Goal: Information Seeking & Learning: Learn about a topic

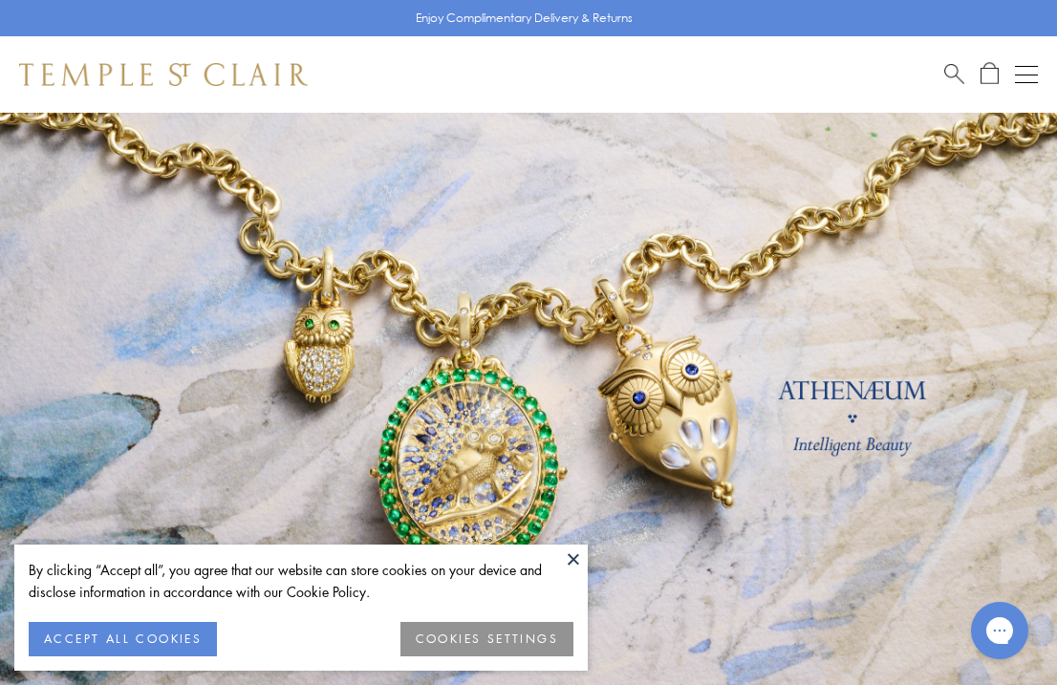
click at [569, 566] on button at bounding box center [573, 559] width 29 height 29
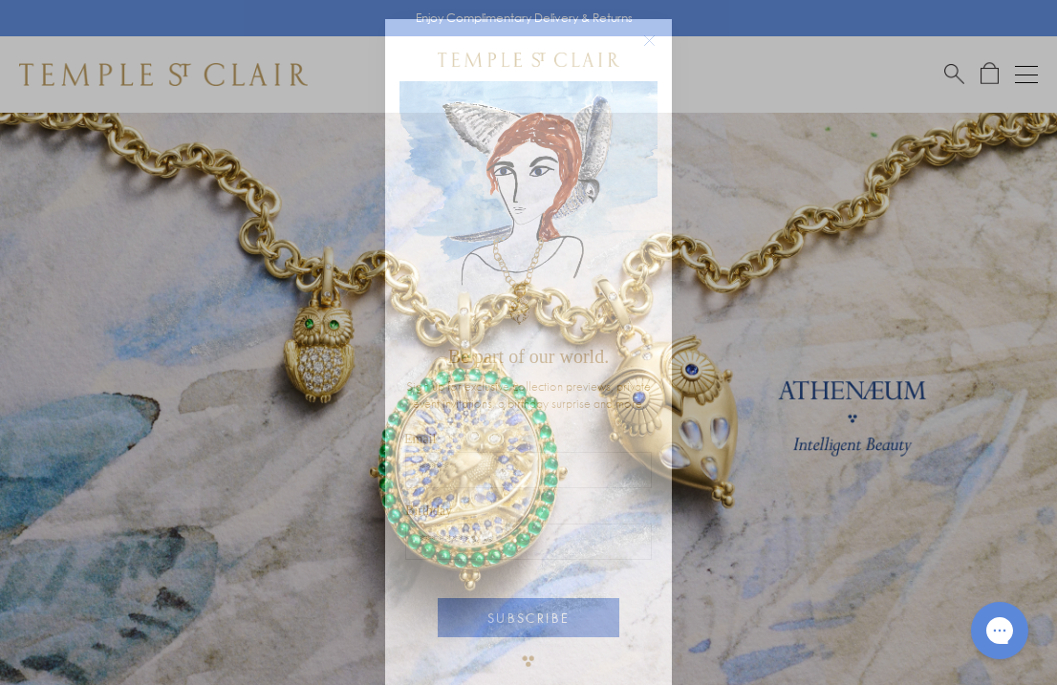
click at [650, 38] on circle "Close dialog" at bounding box center [649, 41] width 23 height 23
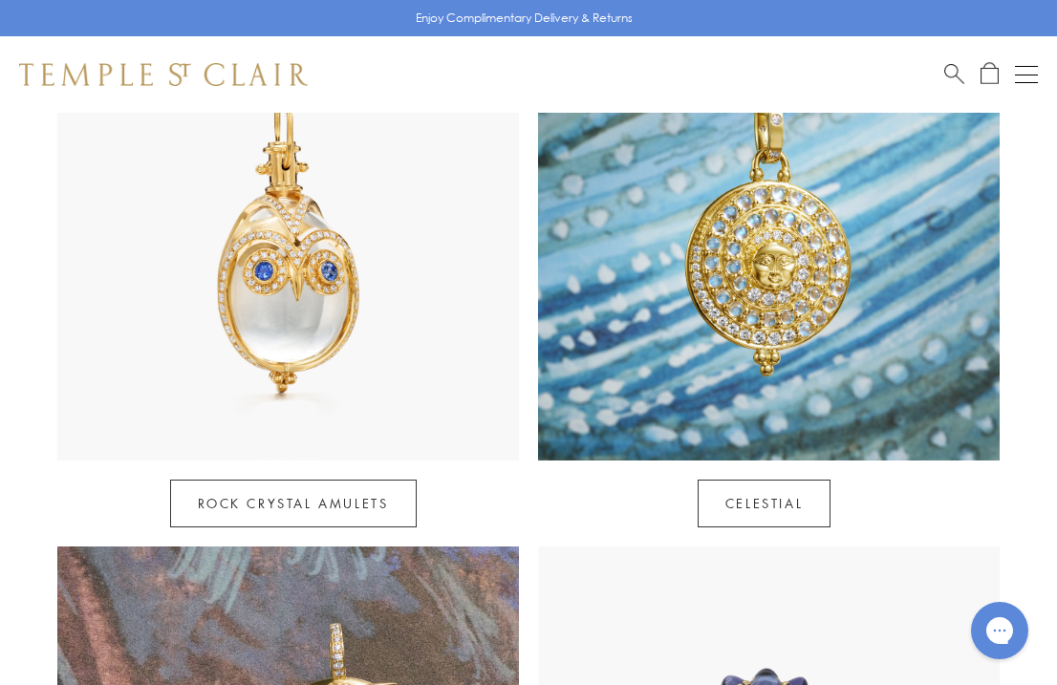
scroll to position [1034, 0]
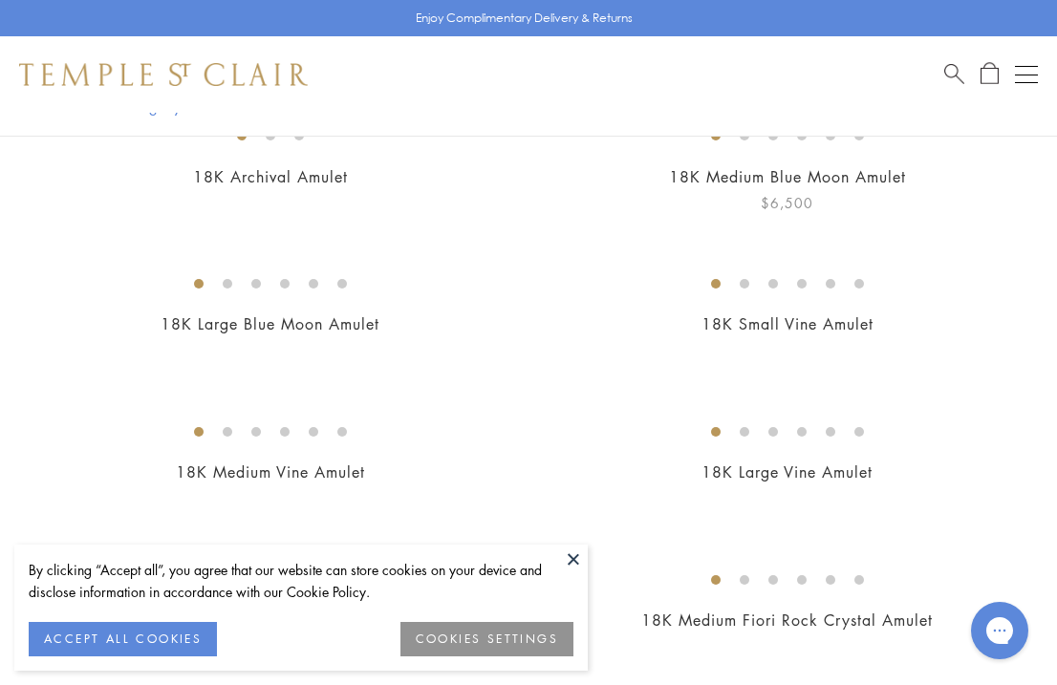
scroll to position [262, 0]
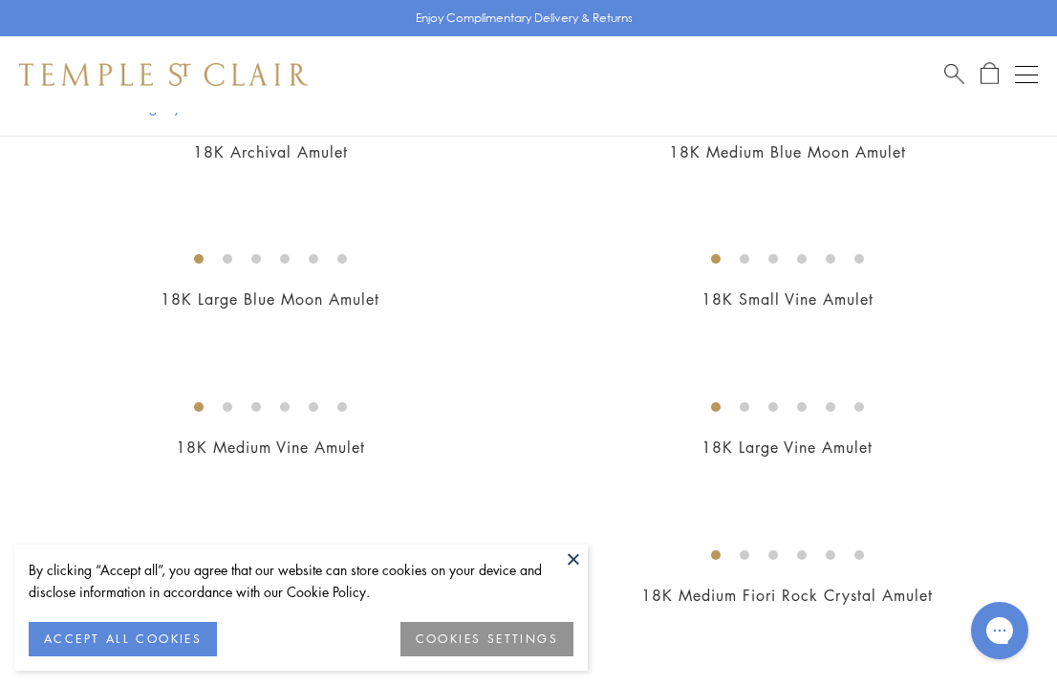
click at [574, 553] on button at bounding box center [573, 559] width 29 height 29
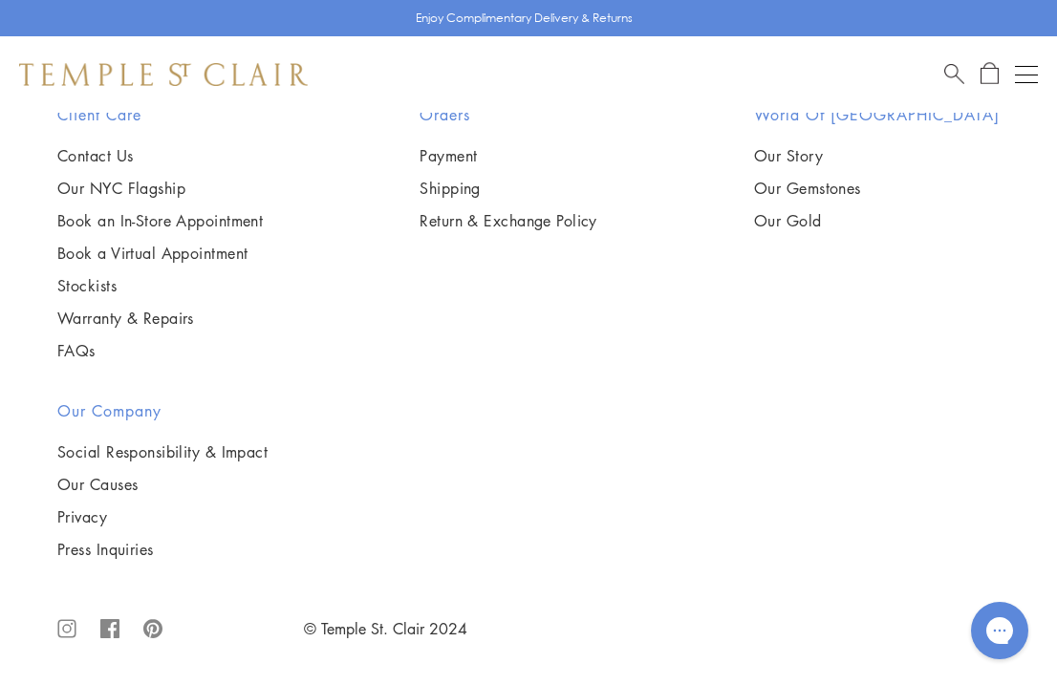
scroll to position [11474, 0]
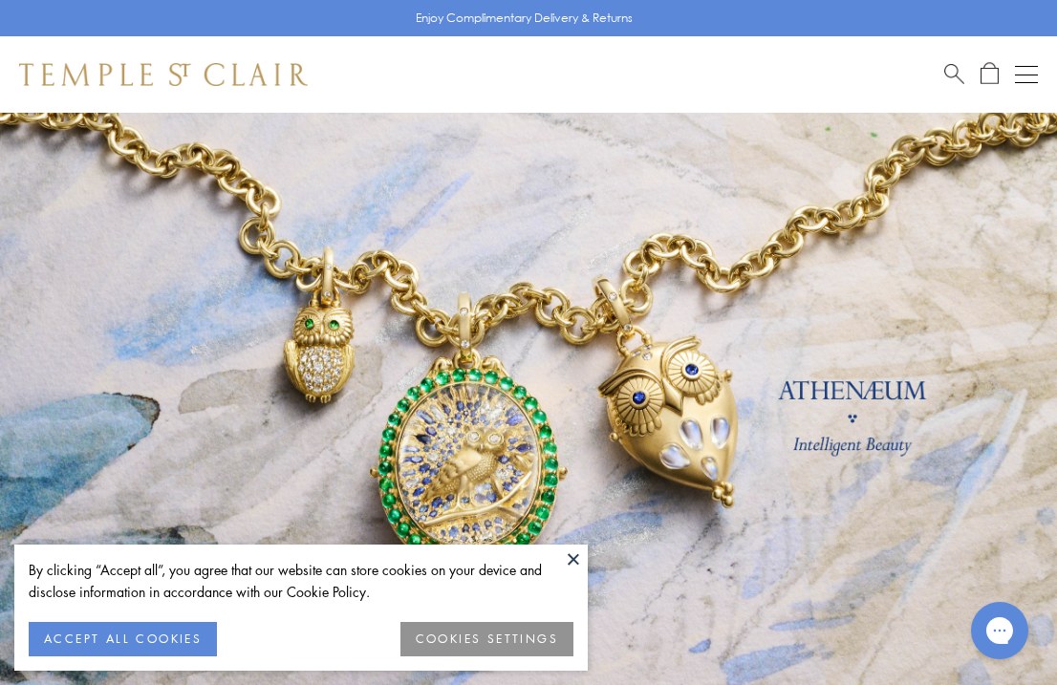
click at [576, 559] on button at bounding box center [573, 559] width 29 height 29
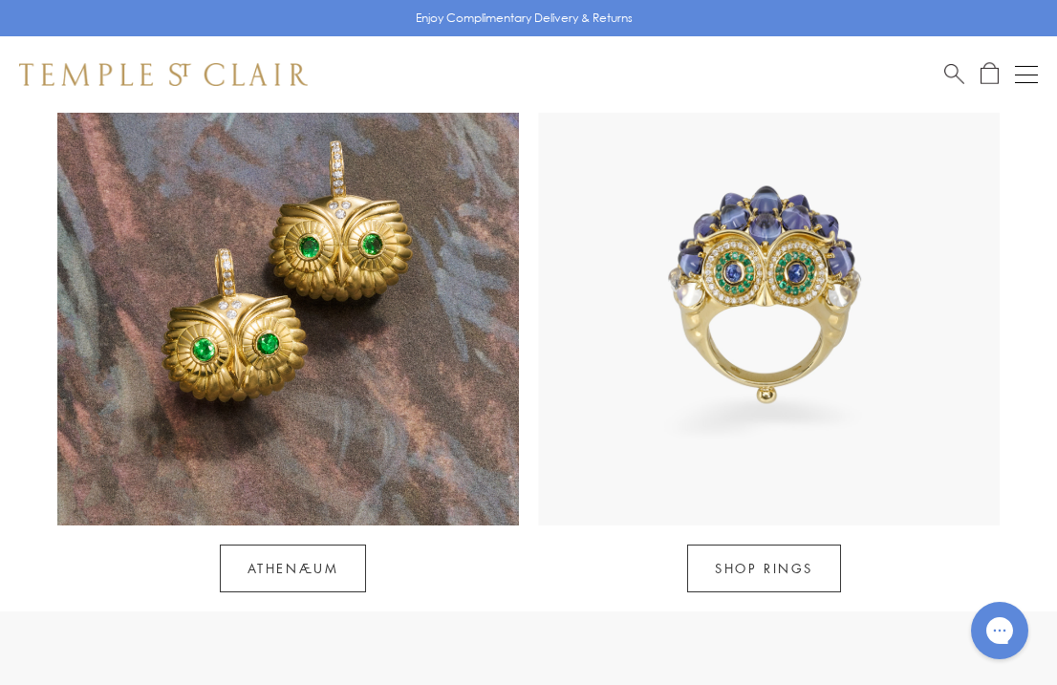
scroll to position [1515, 0]
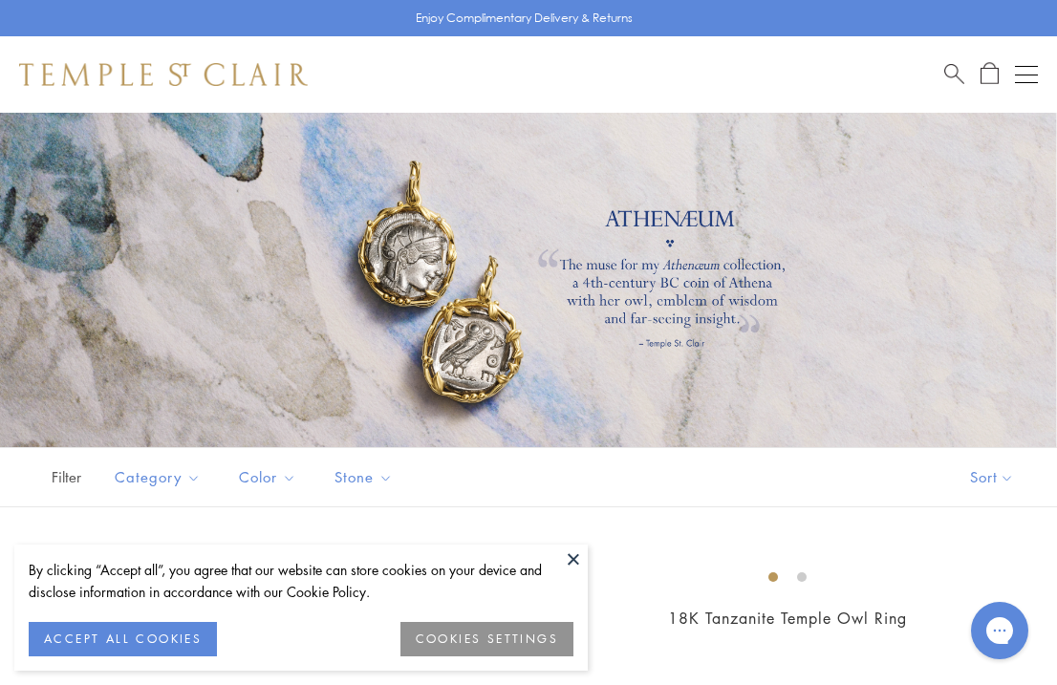
click at [572, 555] on button at bounding box center [573, 559] width 29 height 29
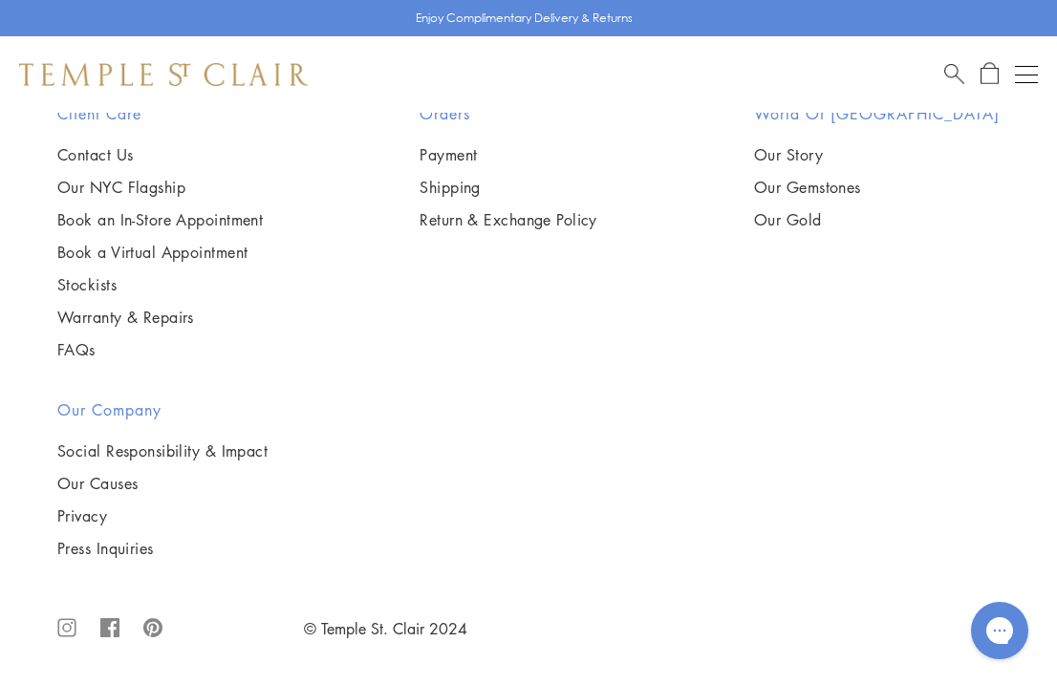
scroll to position [3000, 0]
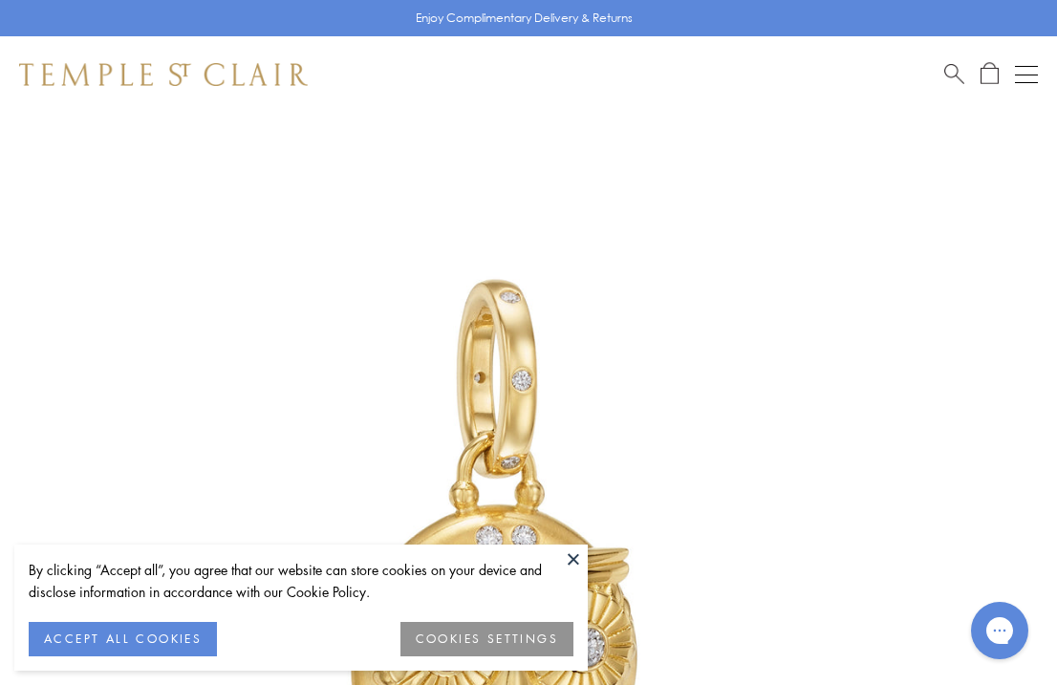
click at [572, 557] on button at bounding box center [573, 559] width 29 height 29
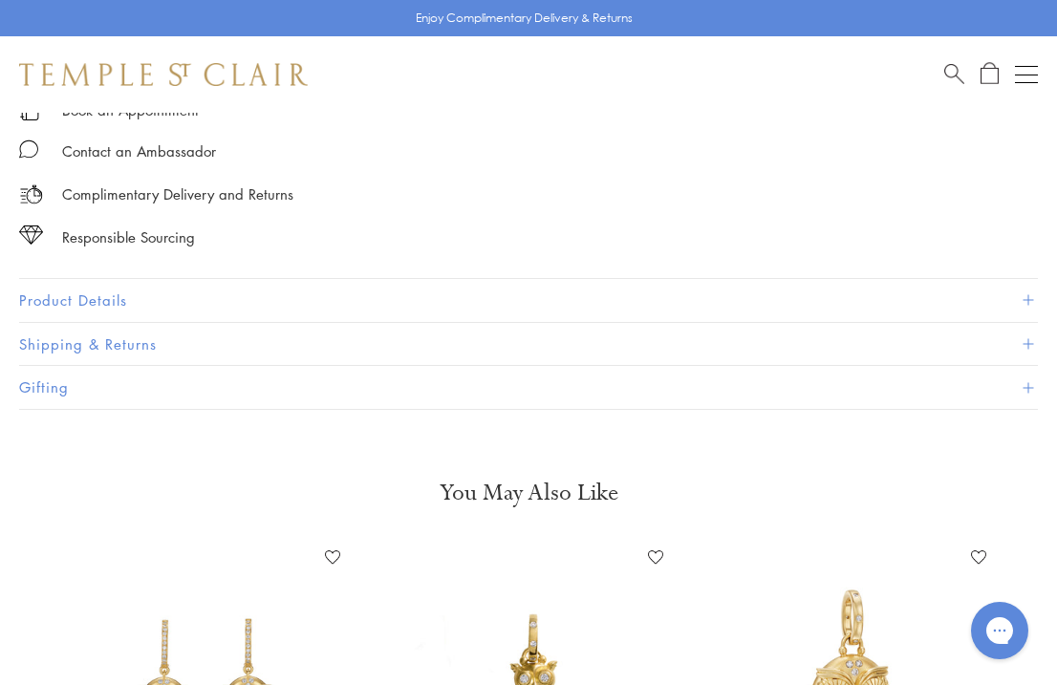
scroll to position [1238, 0]
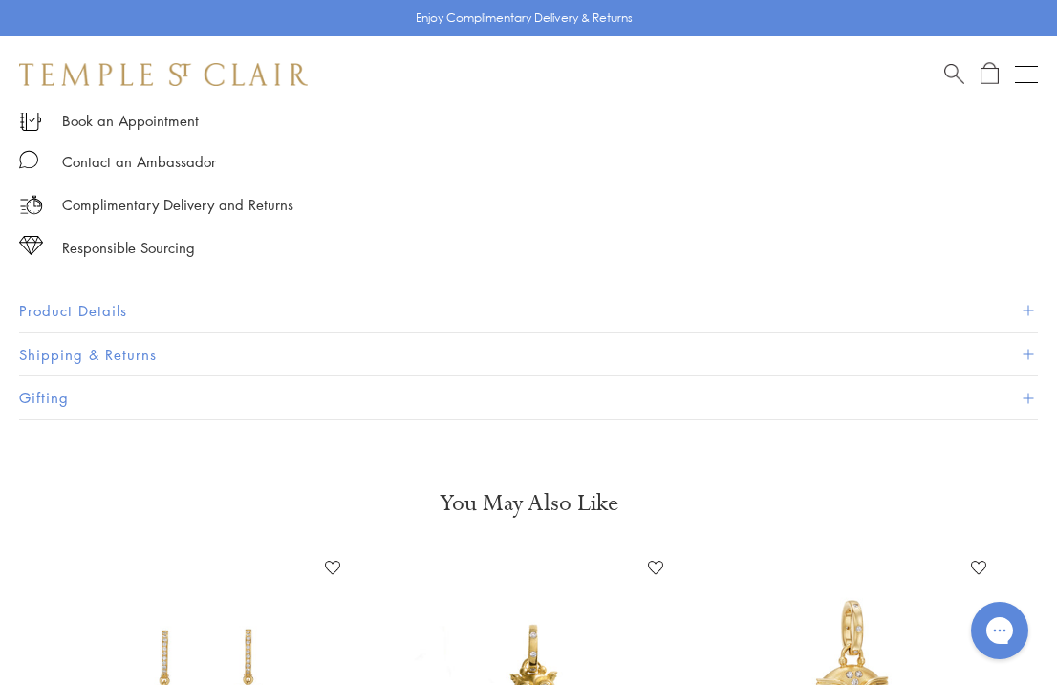
click at [96, 302] on button "Product Details" at bounding box center [528, 311] width 1019 height 43
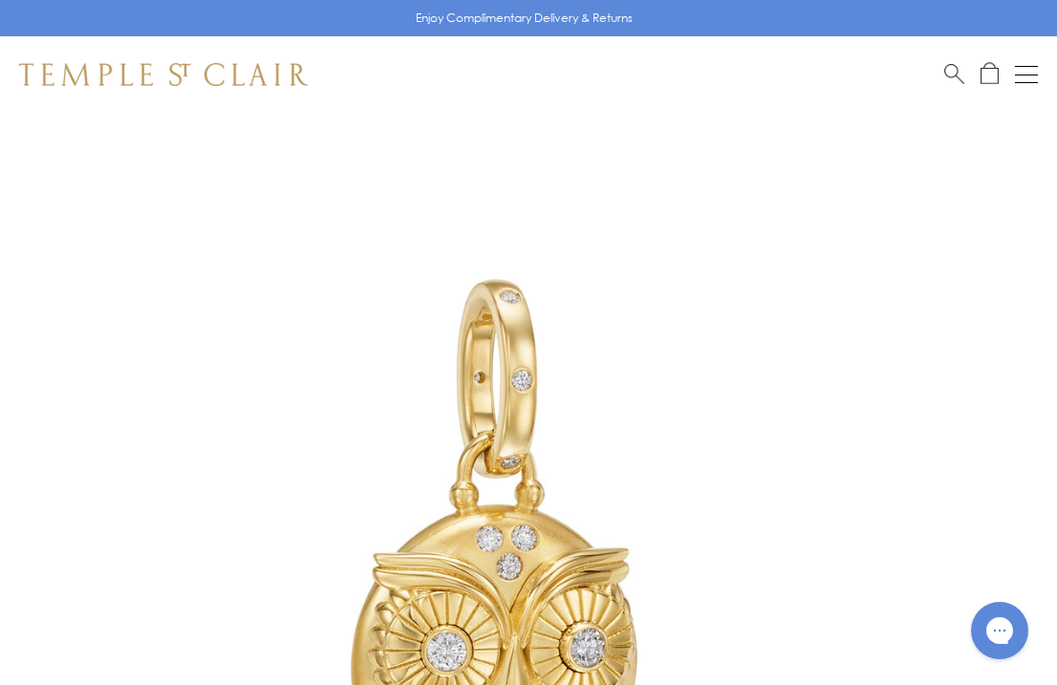
scroll to position [0, 0]
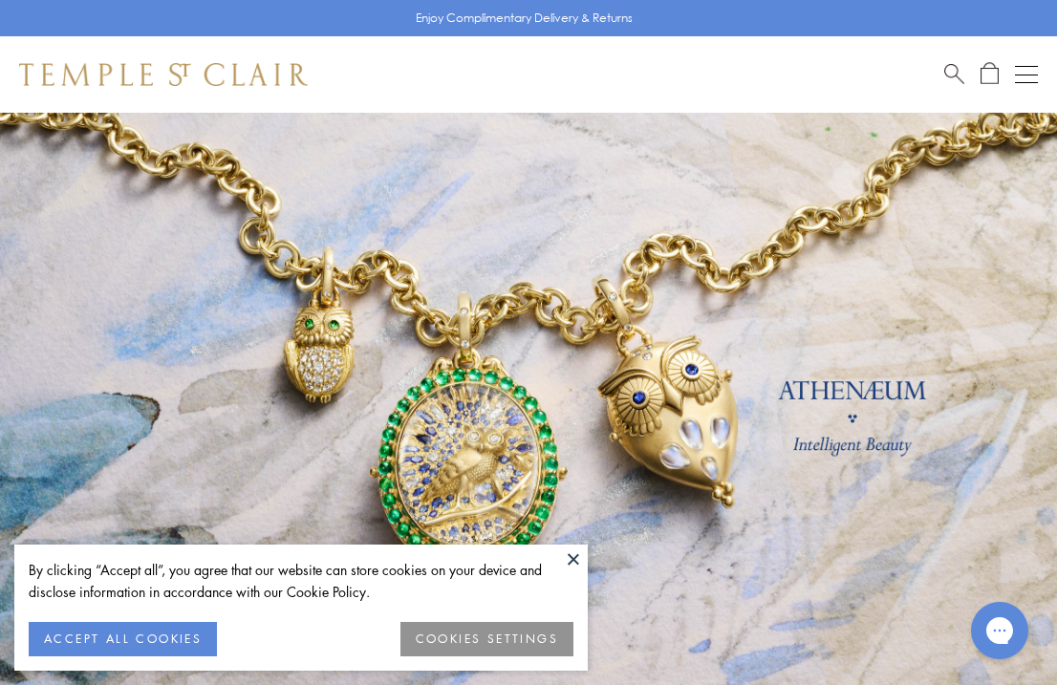
click at [572, 556] on button at bounding box center [573, 559] width 29 height 29
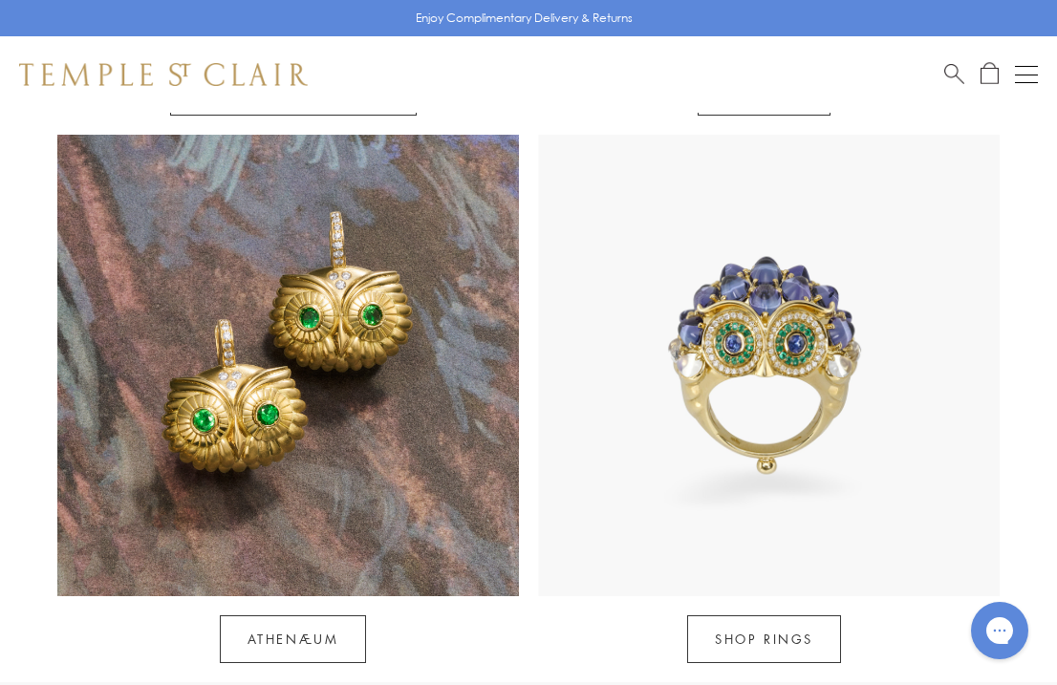
scroll to position [1456, 0]
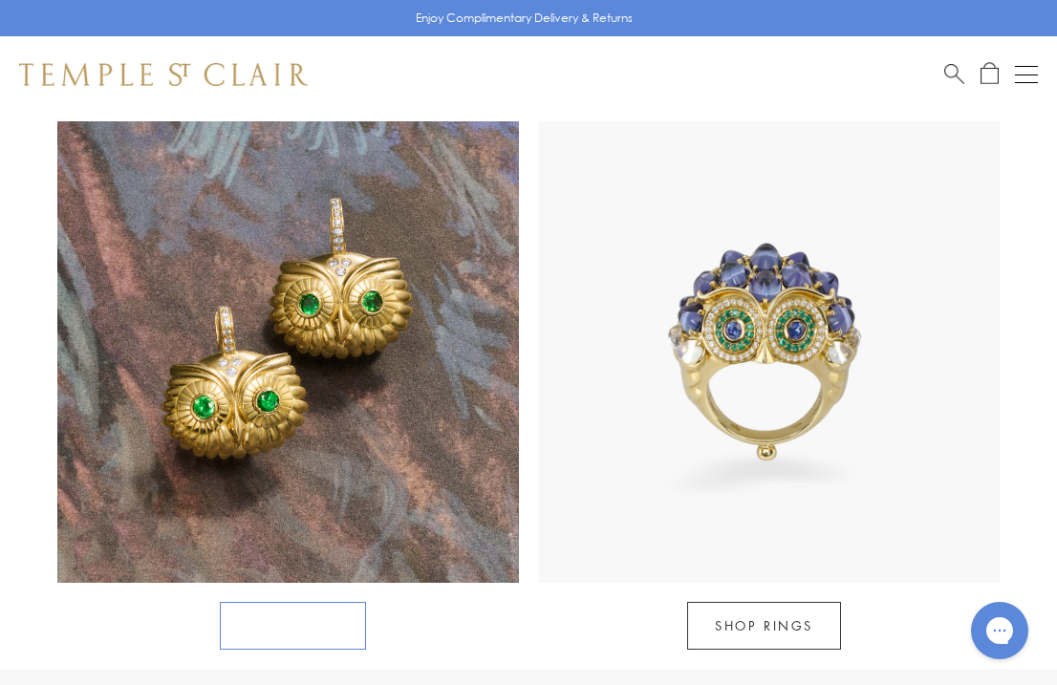
click at [272, 602] on link "Athenæum" at bounding box center [293, 626] width 147 height 48
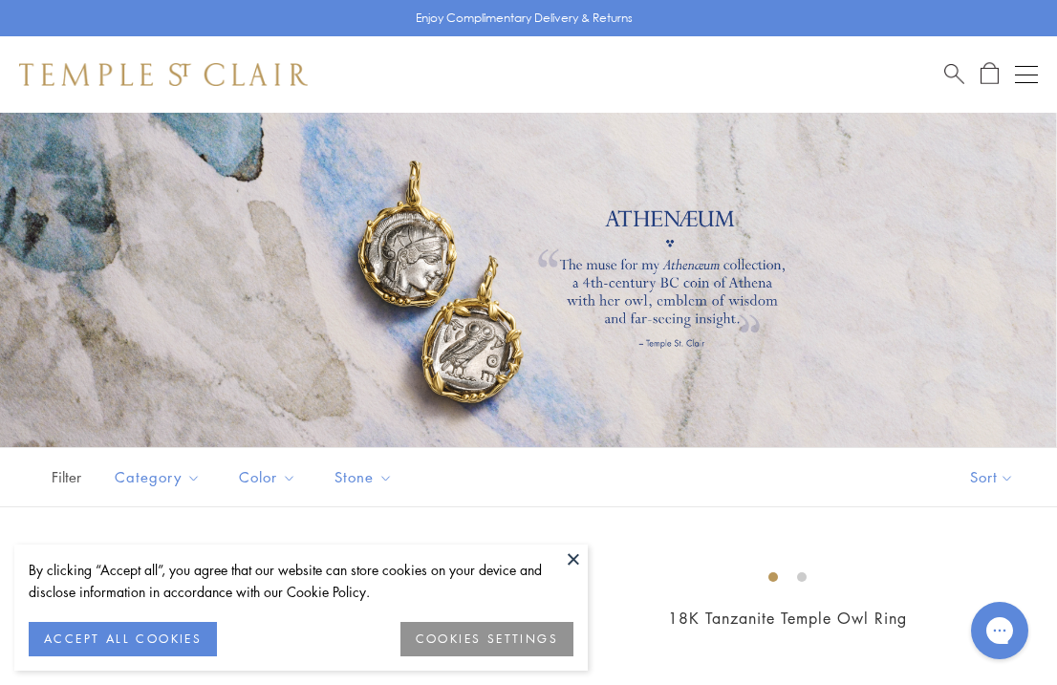
click at [569, 558] on button at bounding box center [573, 559] width 29 height 29
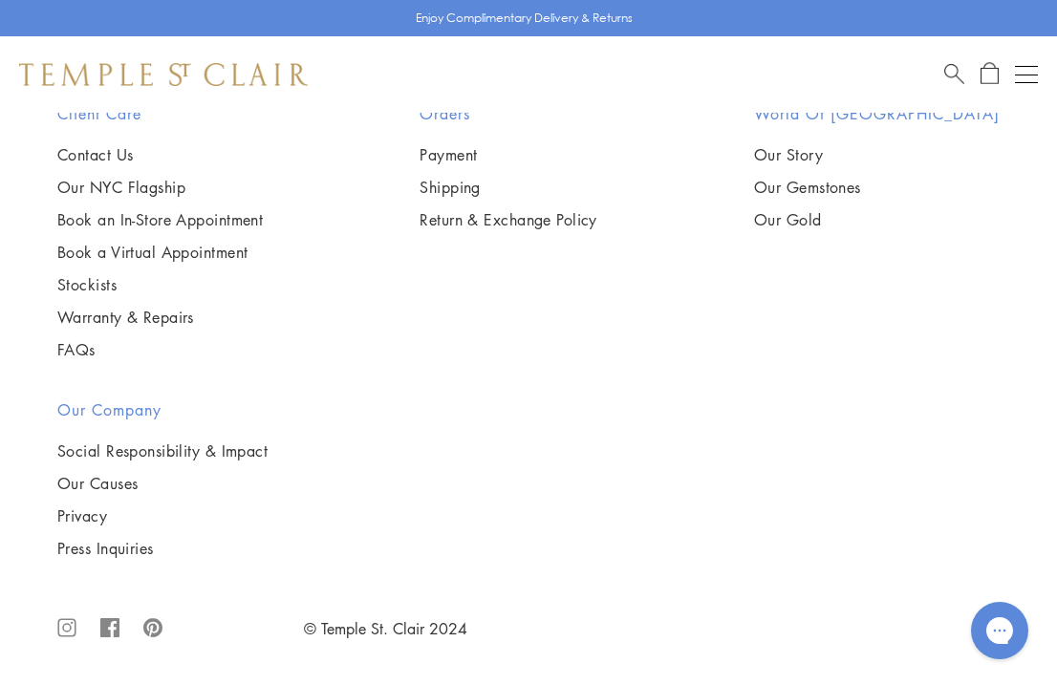
scroll to position [2936, 0]
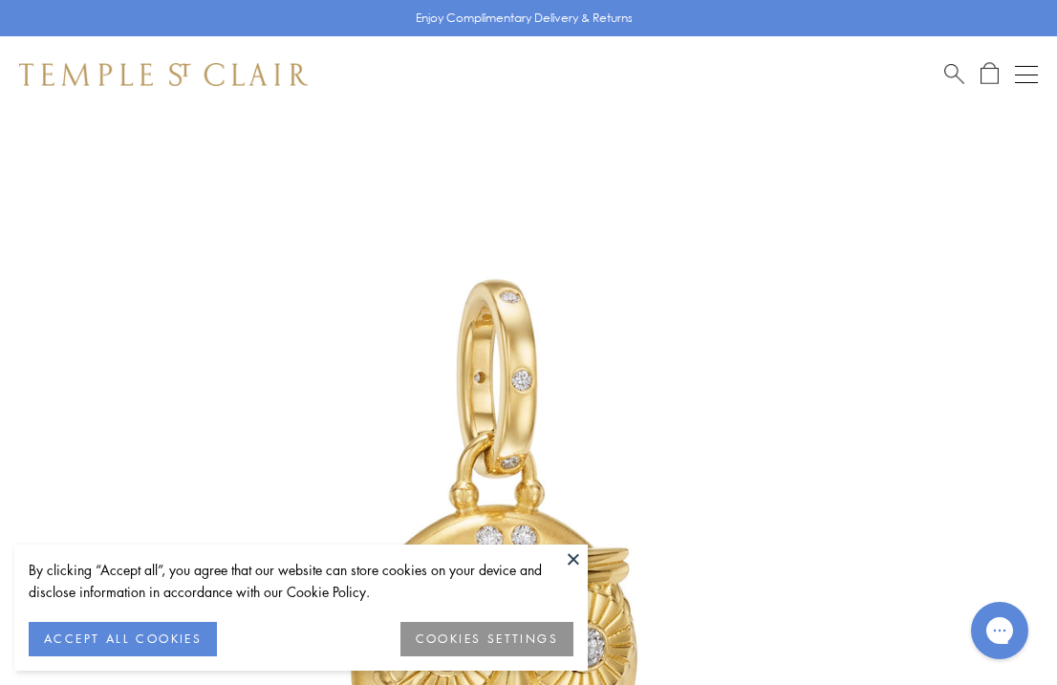
click at [574, 557] on button at bounding box center [573, 559] width 29 height 29
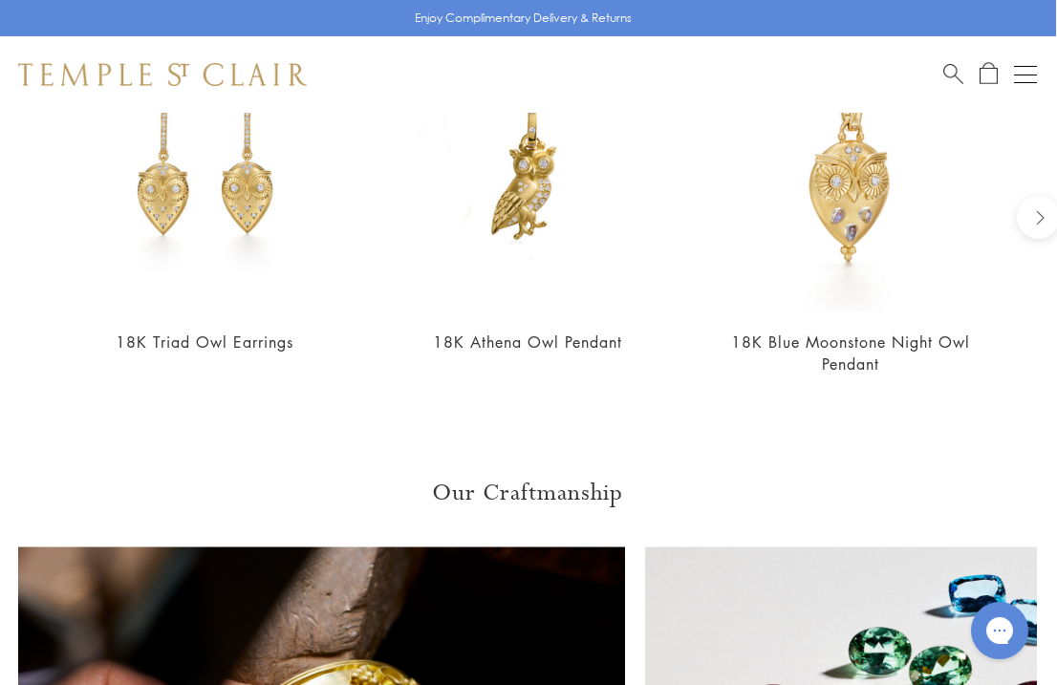
scroll to position [1766, 1]
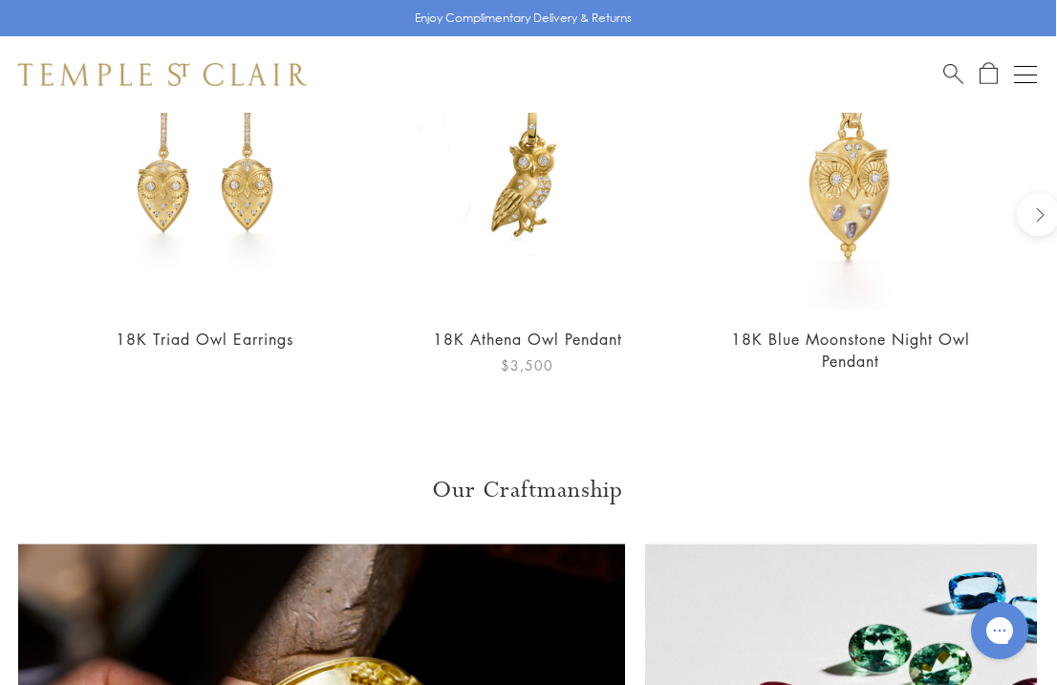
click at [486, 333] on link "18K Athena Owl Pendant" at bounding box center [527, 339] width 189 height 21
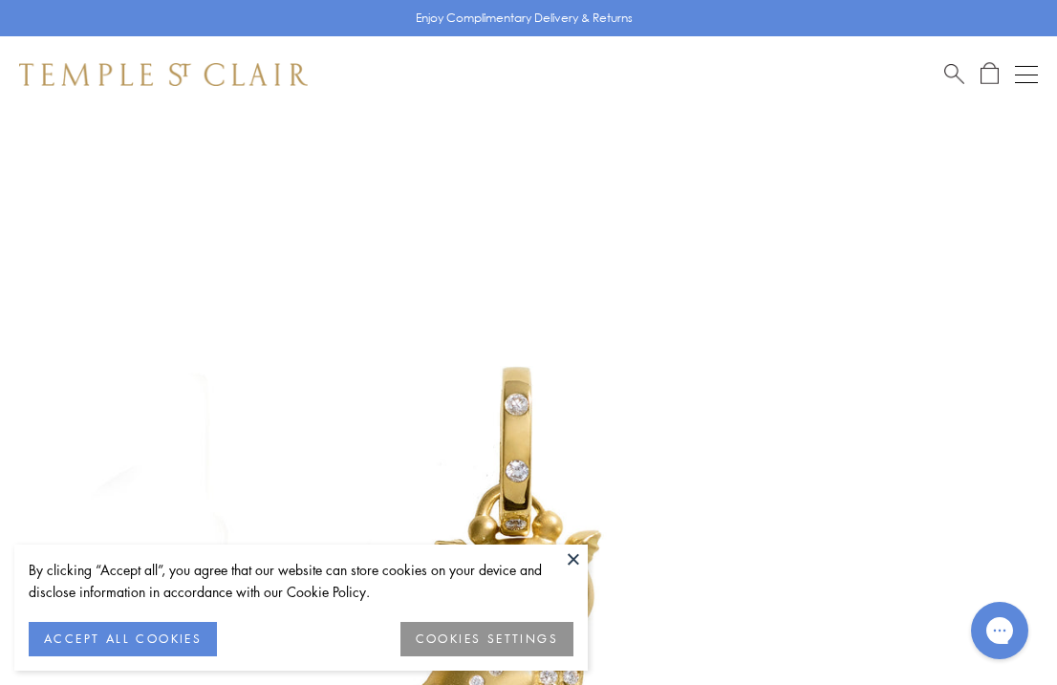
click at [575, 560] on button at bounding box center [573, 559] width 29 height 29
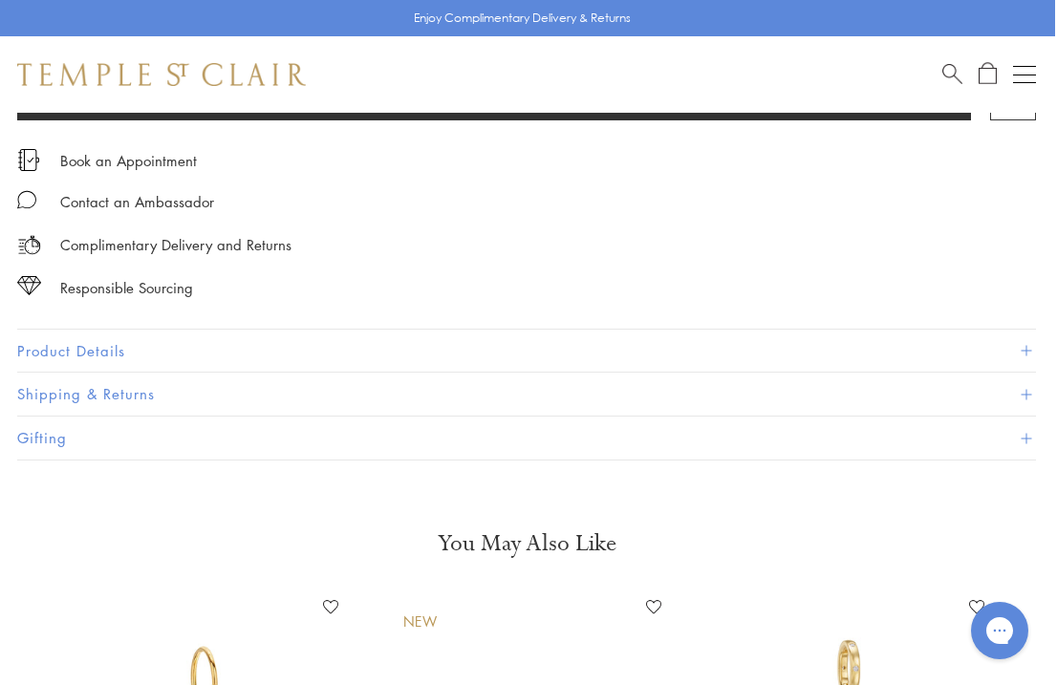
scroll to position [1148, 2]
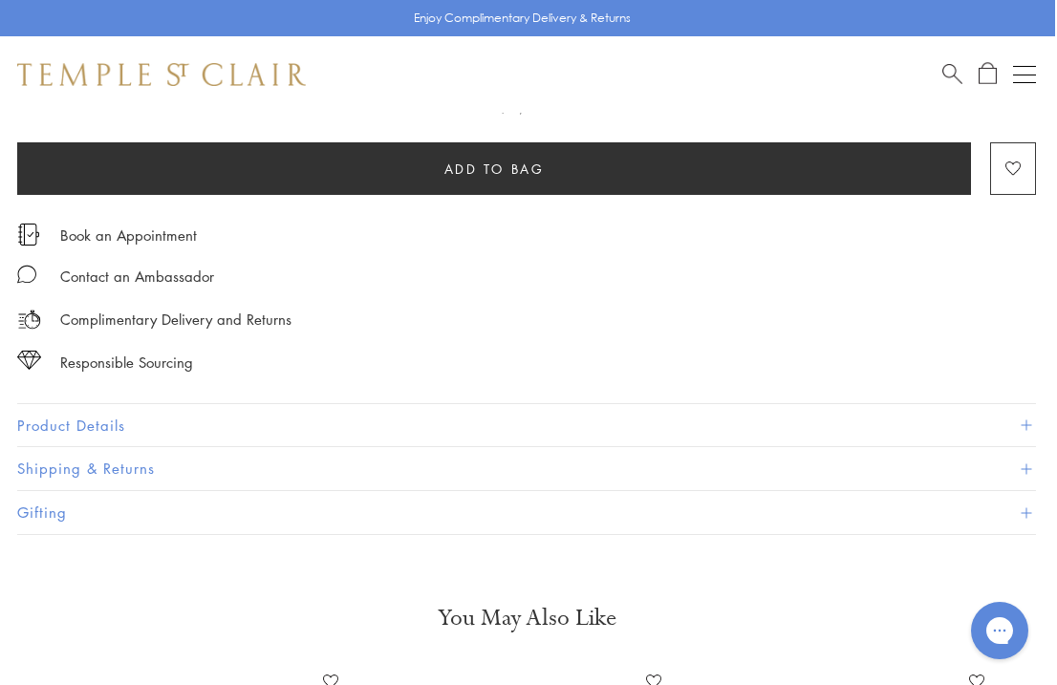
click at [76, 410] on button "Product Details" at bounding box center [526, 425] width 1019 height 43
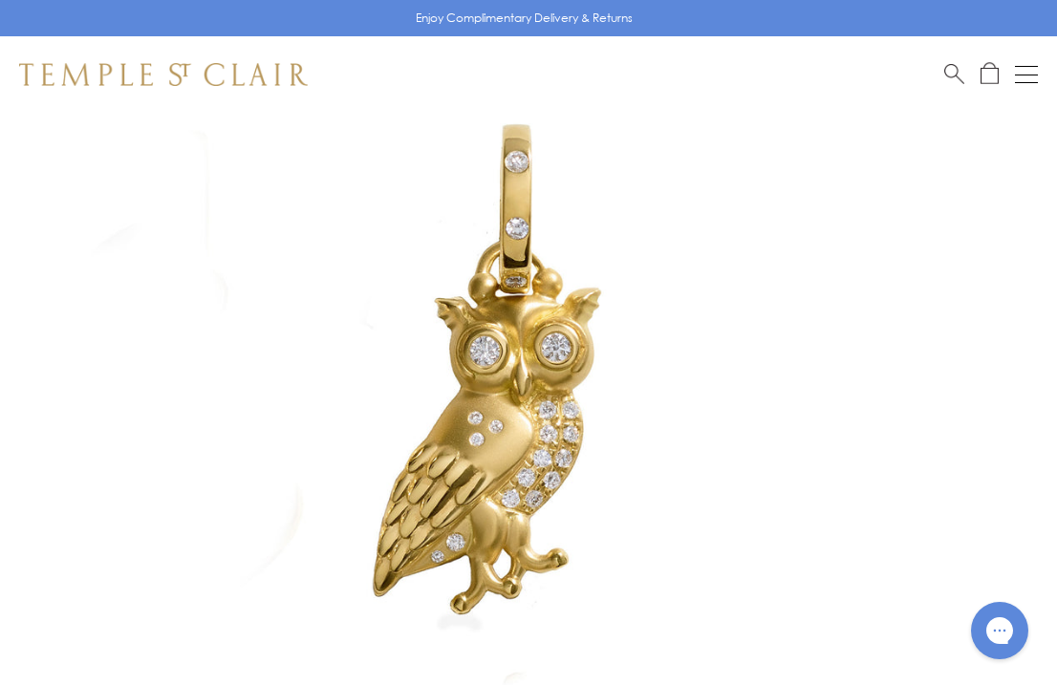
scroll to position [229, 0]
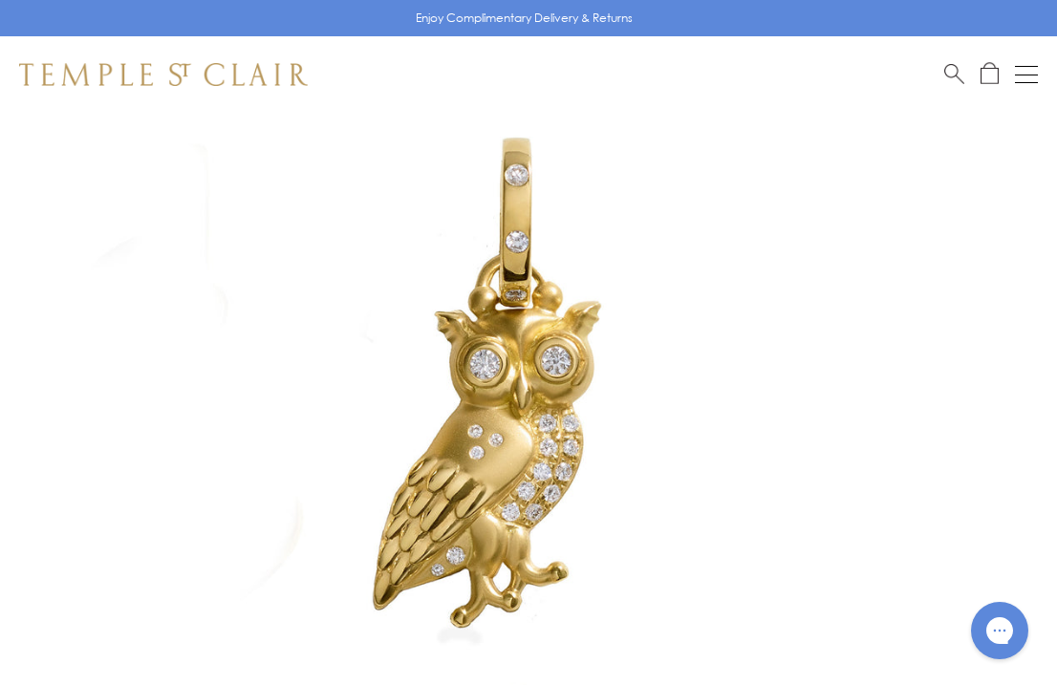
click at [1021, 75] on div "Open navigation" at bounding box center [1026, 75] width 23 height 1
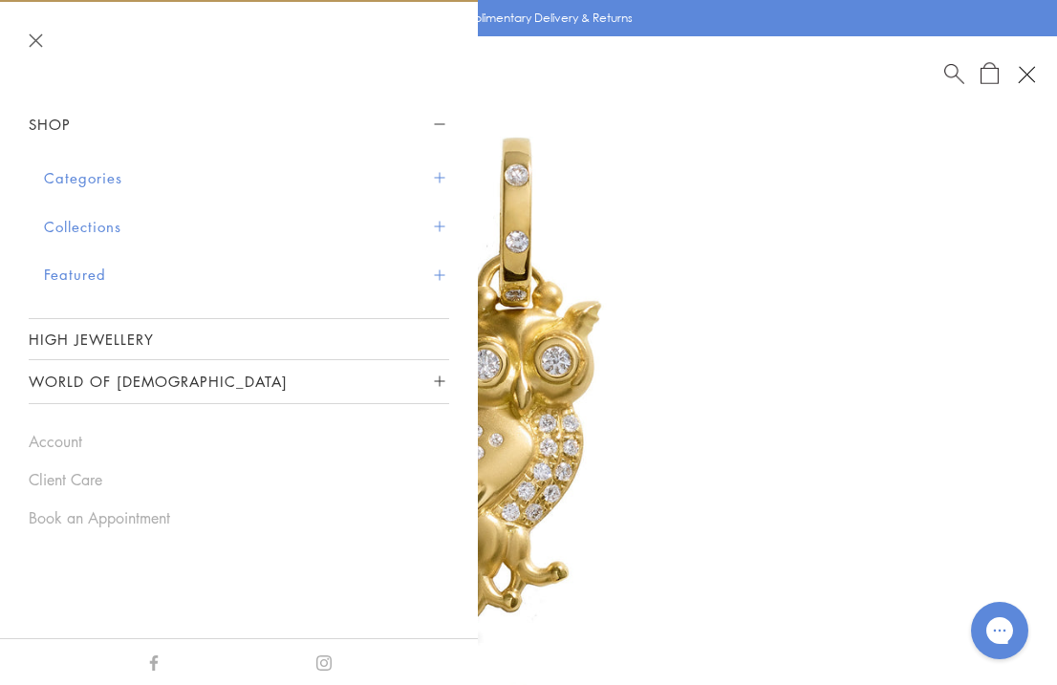
click at [77, 221] on button "Collections" at bounding box center [246, 227] width 405 height 49
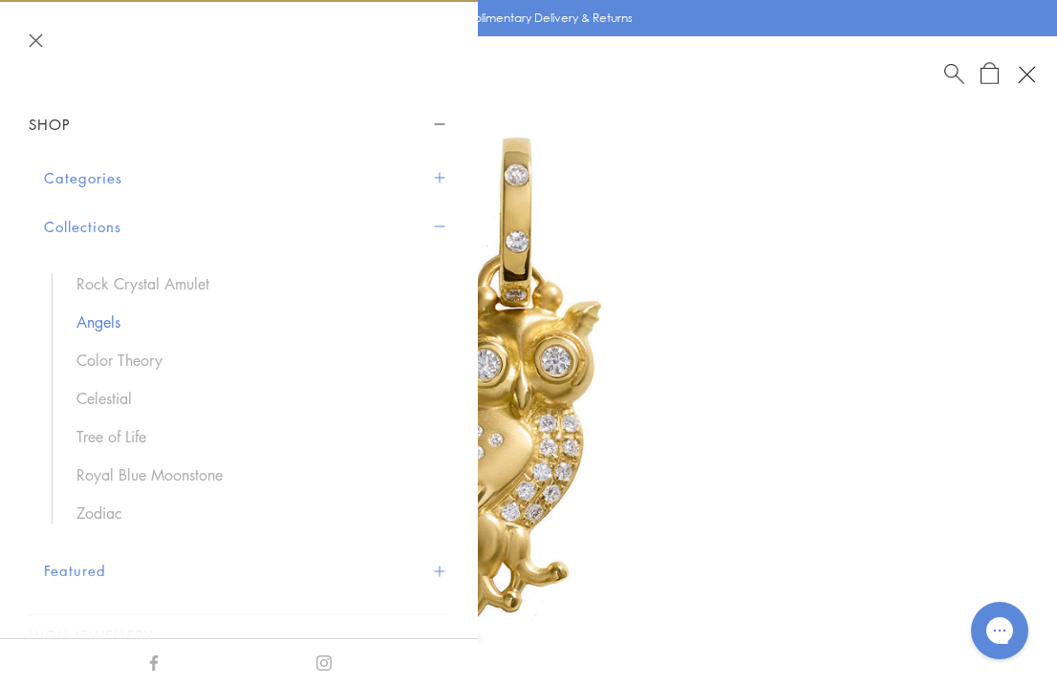
click at [91, 323] on link "Angels" at bounding box center [253, 322] width 354 height 21
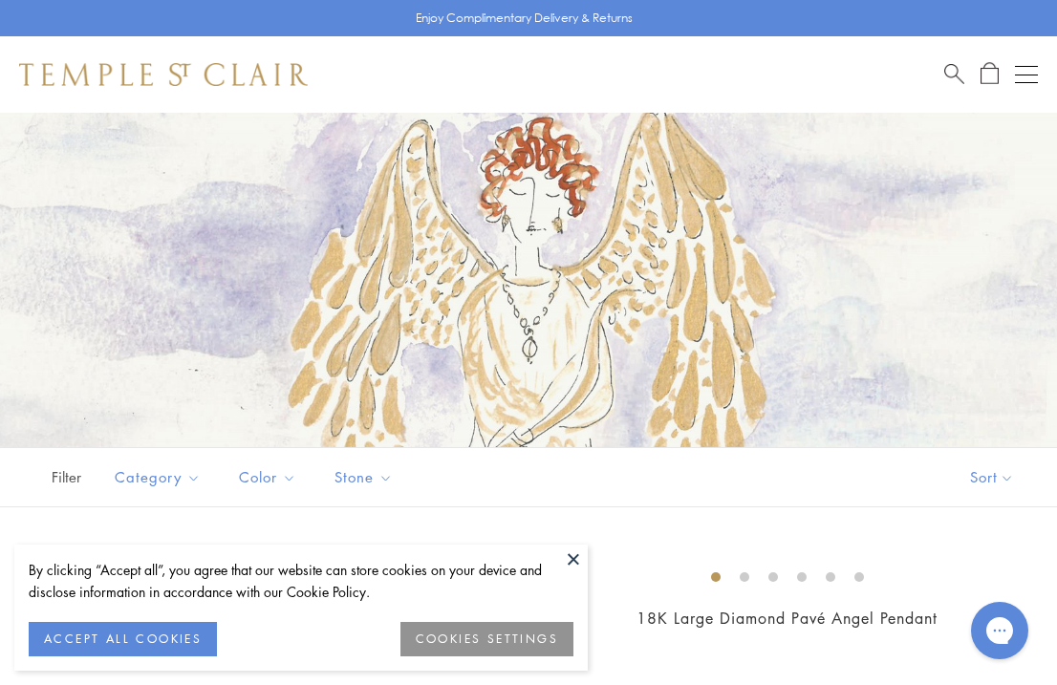
click at [575, 557] on button at bounding box center [573, 559] width 29 height 29
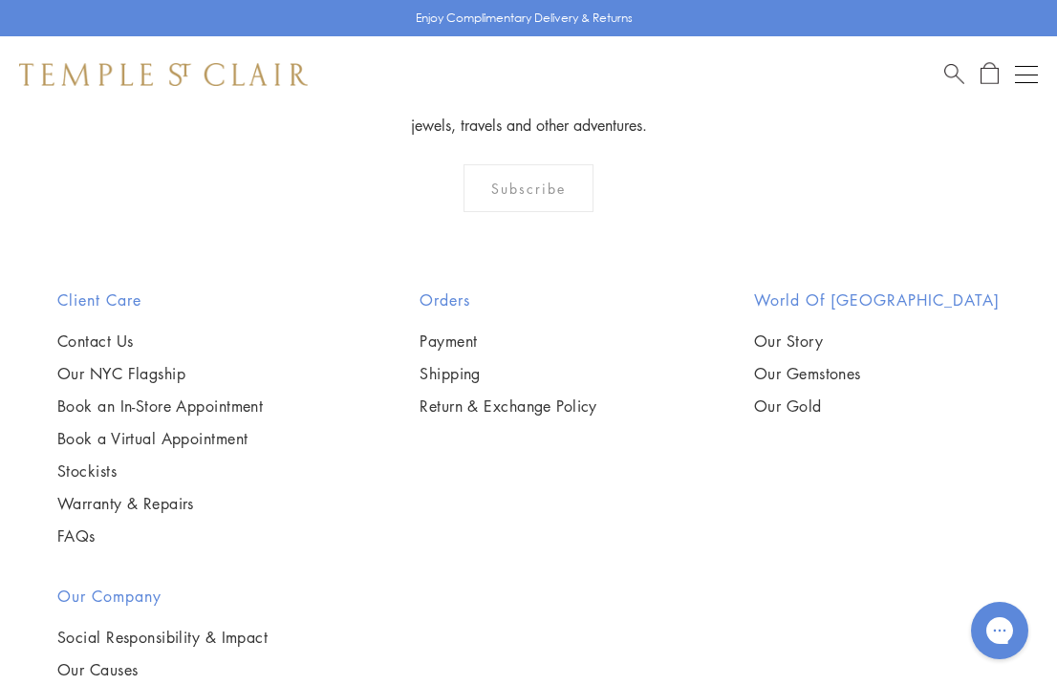
scroll to position [1880, 0]
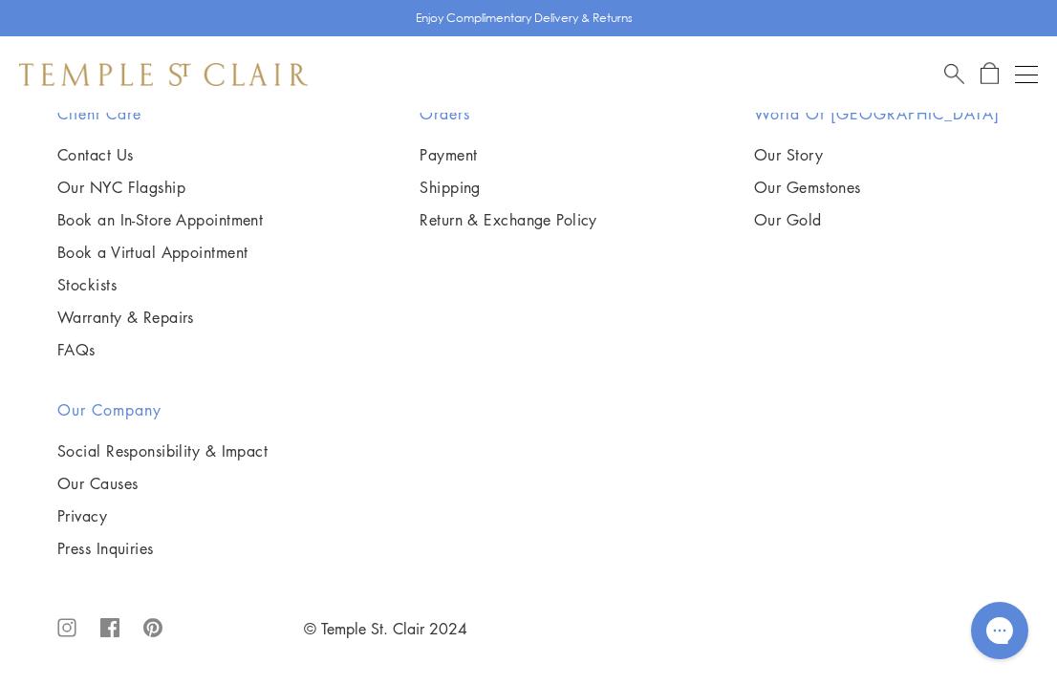
scroll to position [4433, 0]
click at [1025, 75] on button "Open navigation" at bounding box center [1026, 74] width 23 height 23
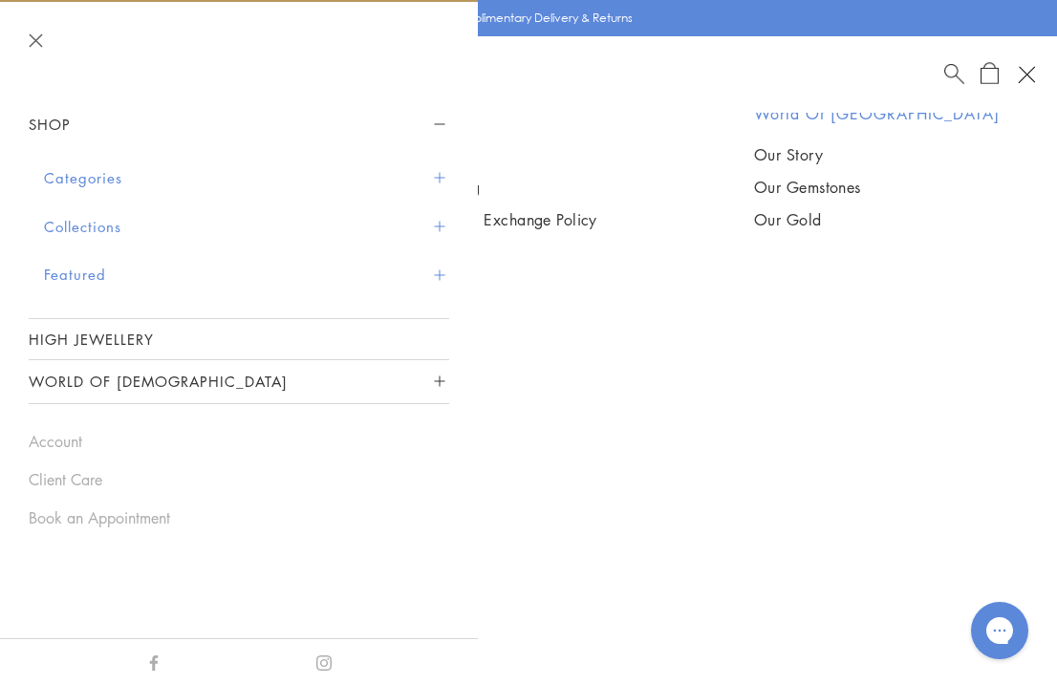
click at [86, 174] on button "Categories" at bounding box center [246, 178] width 405 height 49
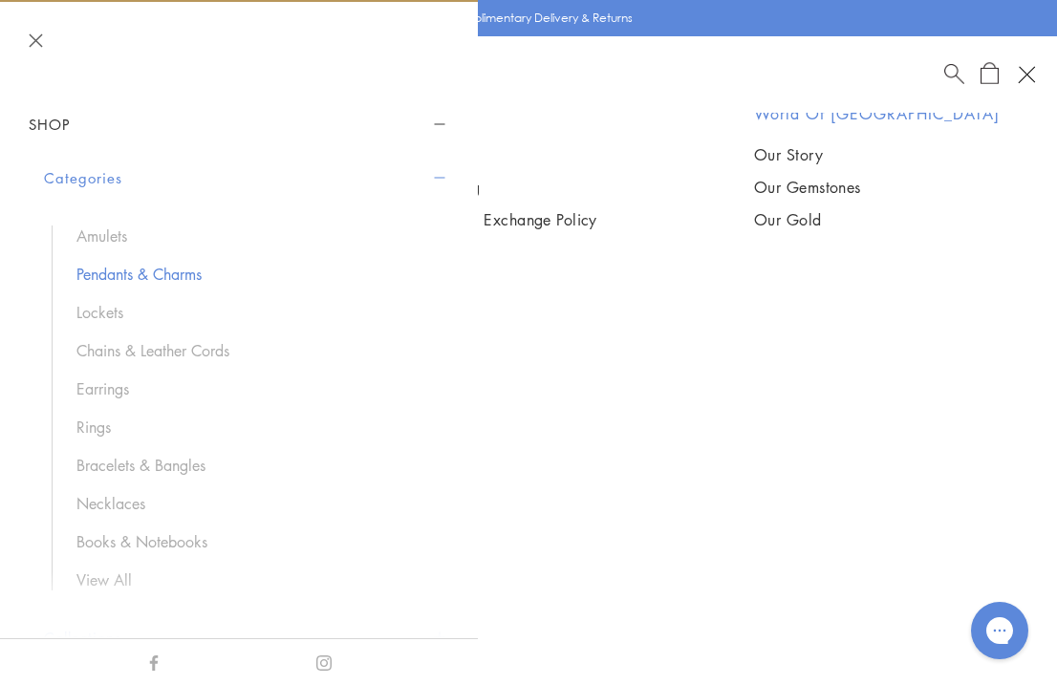
click at [95, 274] on link "Pendants & Charms" at bounding box center [253, 274] width 354 height 21
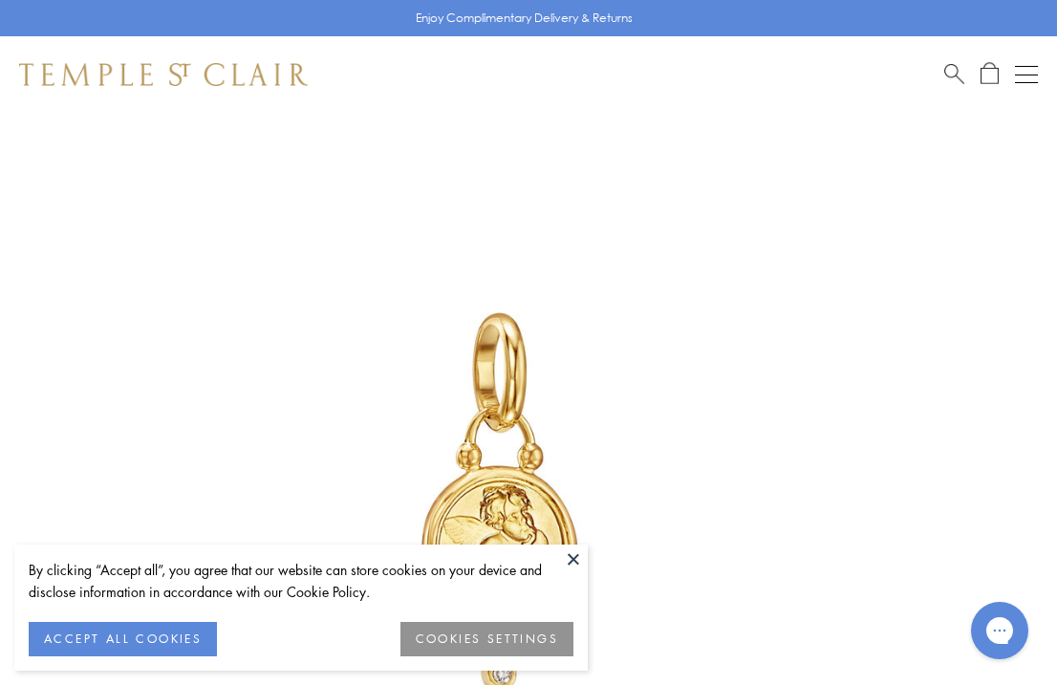
scroll to position [113, 0]
click at [576, 556] on button at bounding box center [573, 559] width 29 height 29
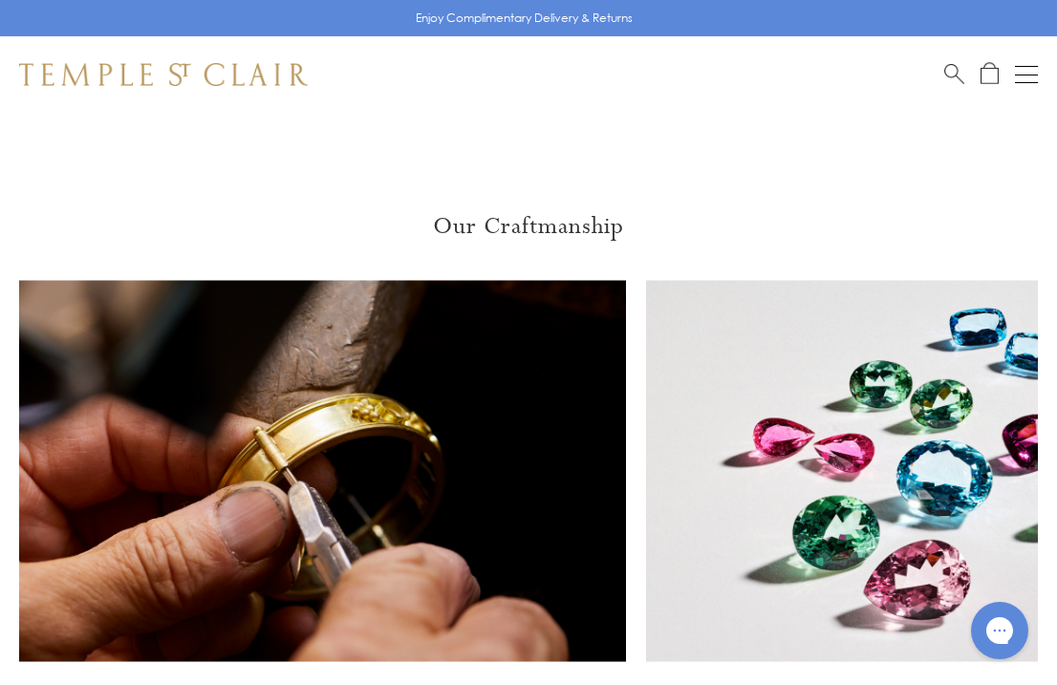
scroll to position [2162, 0]
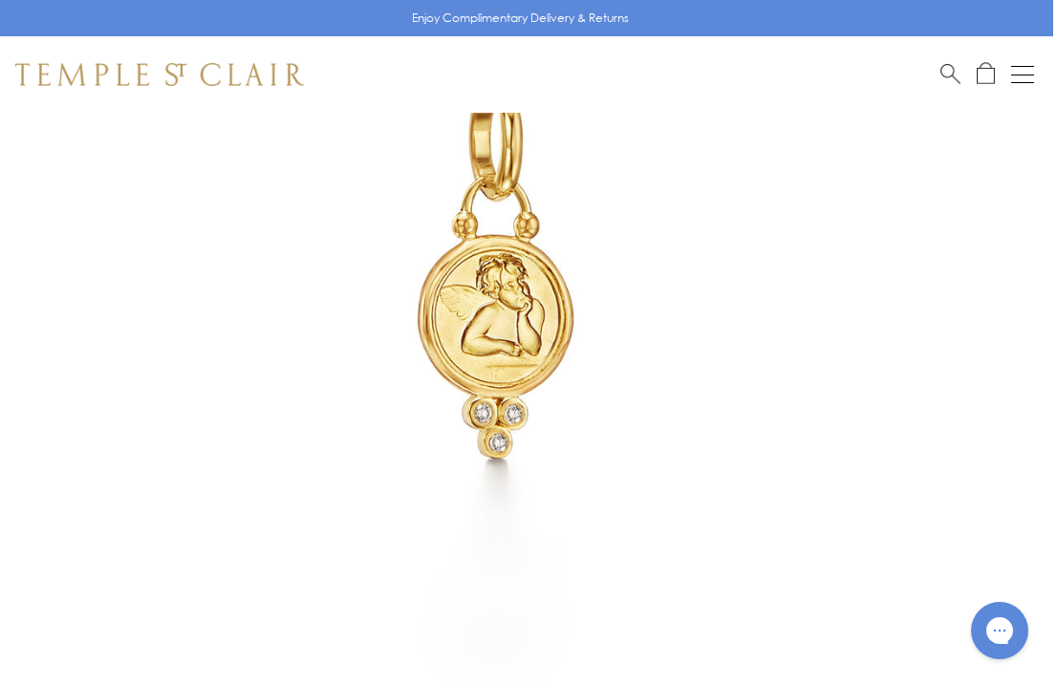
scroll to position [342, 4]
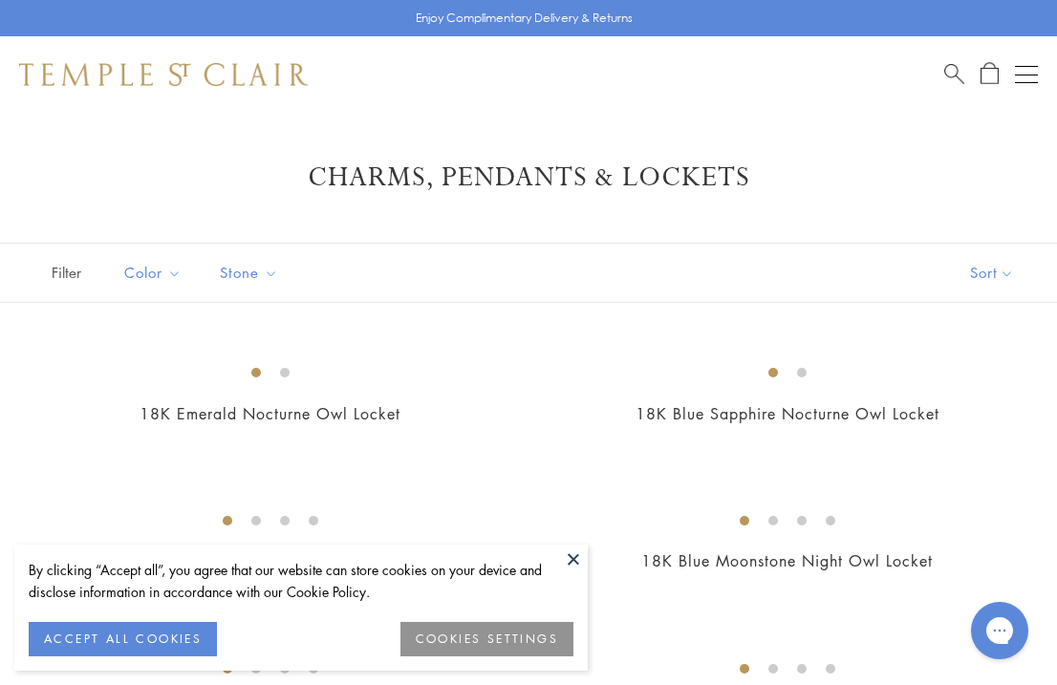
click at [570, 558] on button at bounding box center [573, 559] width 29 height 29
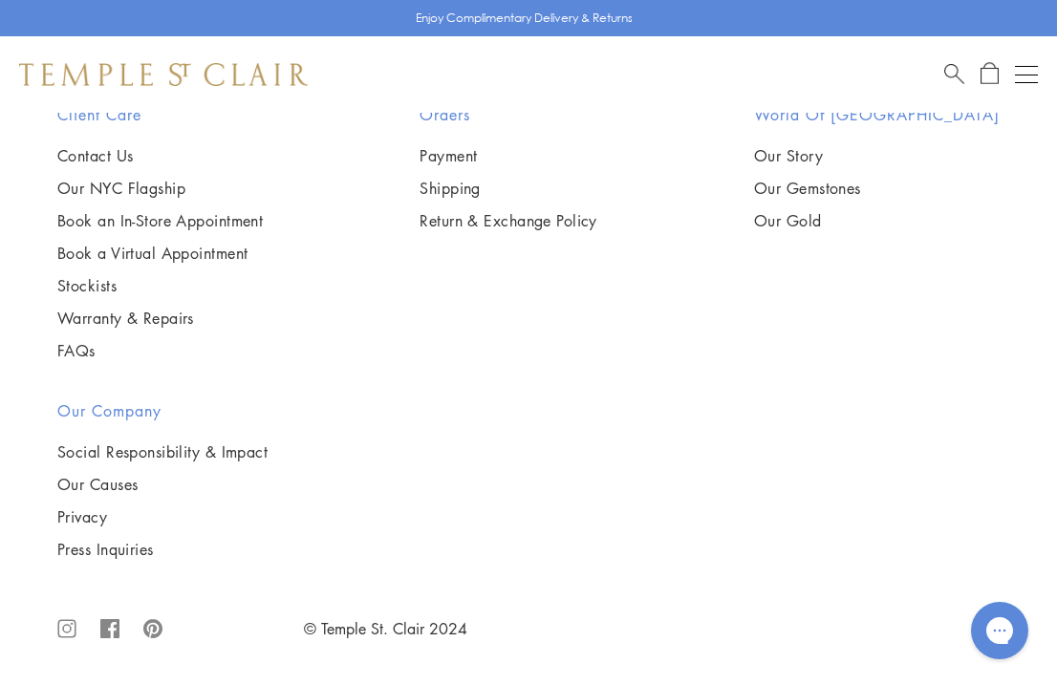
scroll to position [19973, 0]
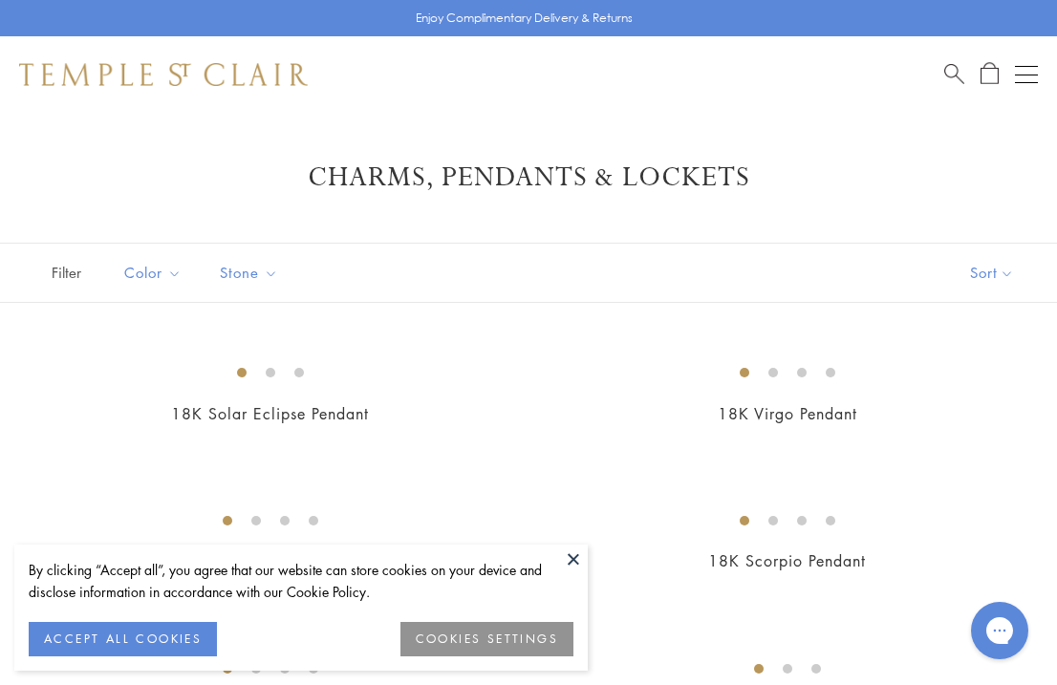
click at [576, 560] on button at bounding box center [573, 559] width 29 height 29
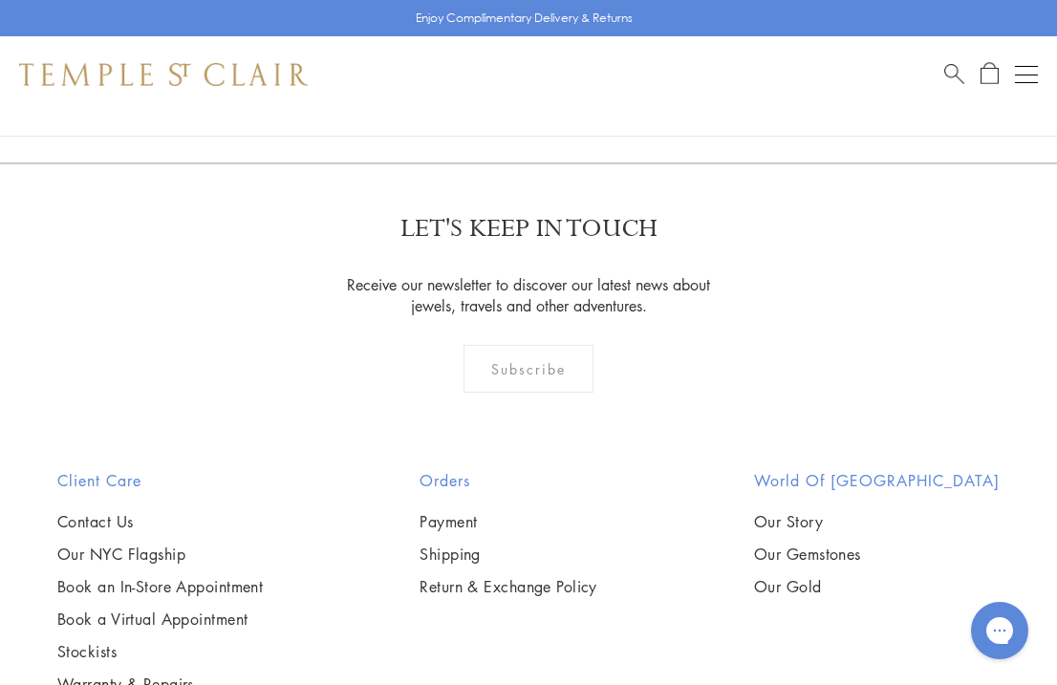
scroll to position [4625, 0]
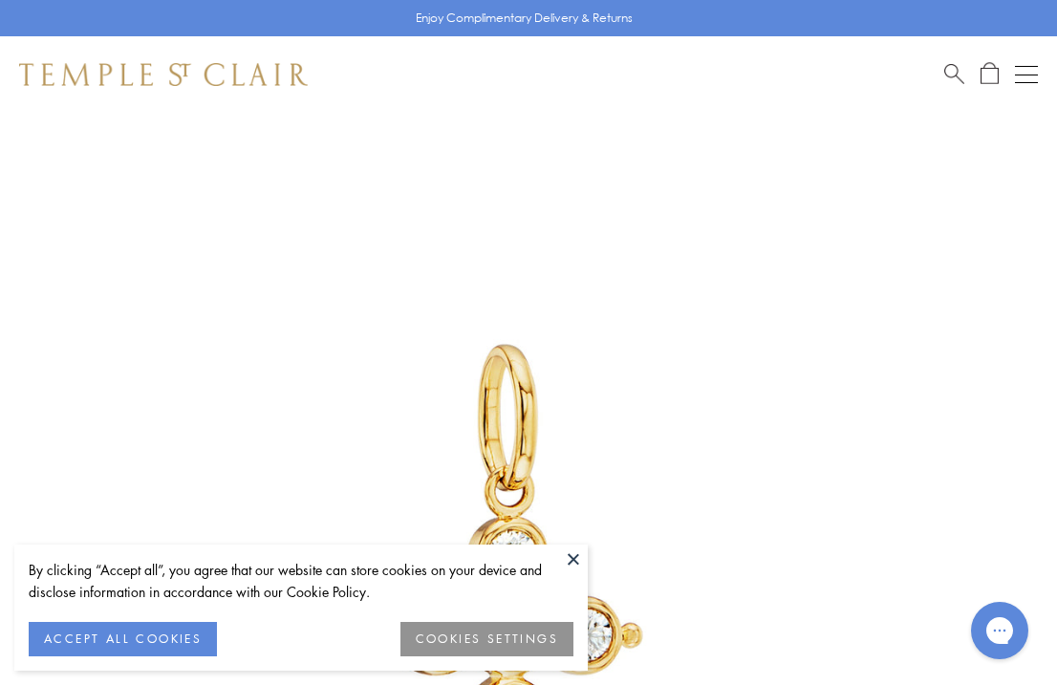
click at [576, 554] on button at bounding box center [573, 559] width 29 height 29
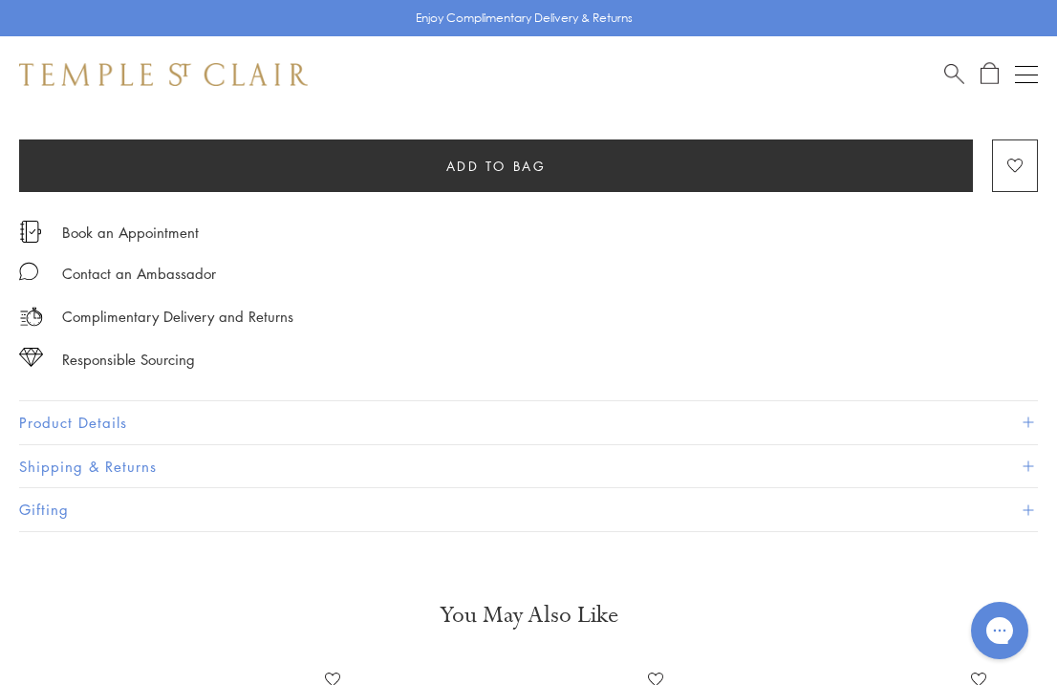
scroll to position [1127, 0]
click at [99, 415] on button "Product Details" at bounding box center [528, 422] width 1019 height 43
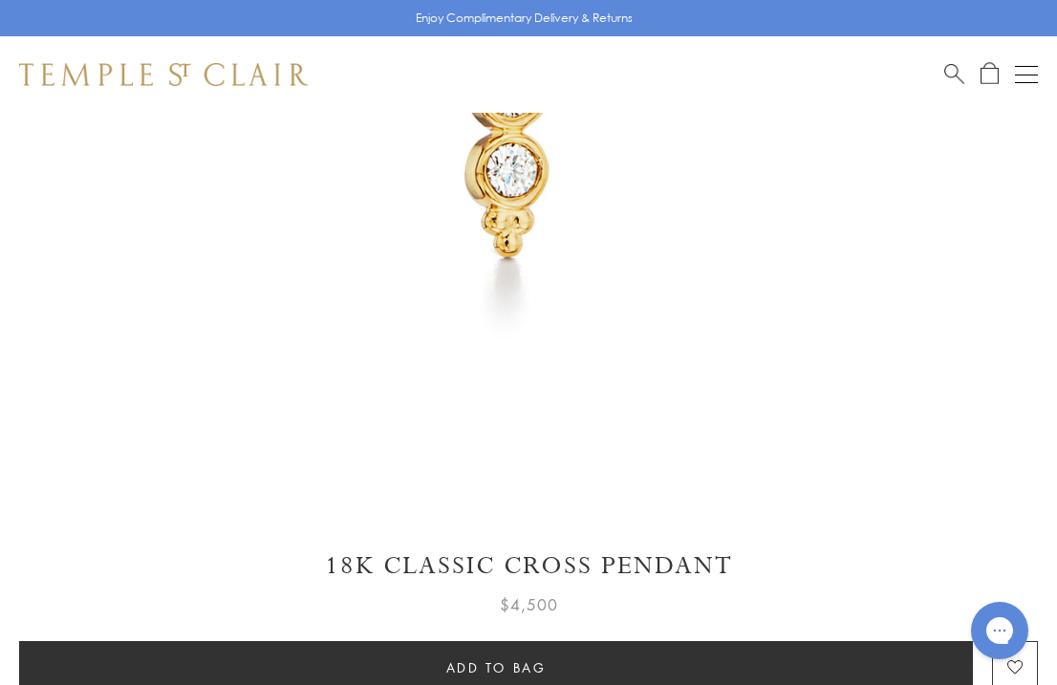
scroll to position [630, 2]
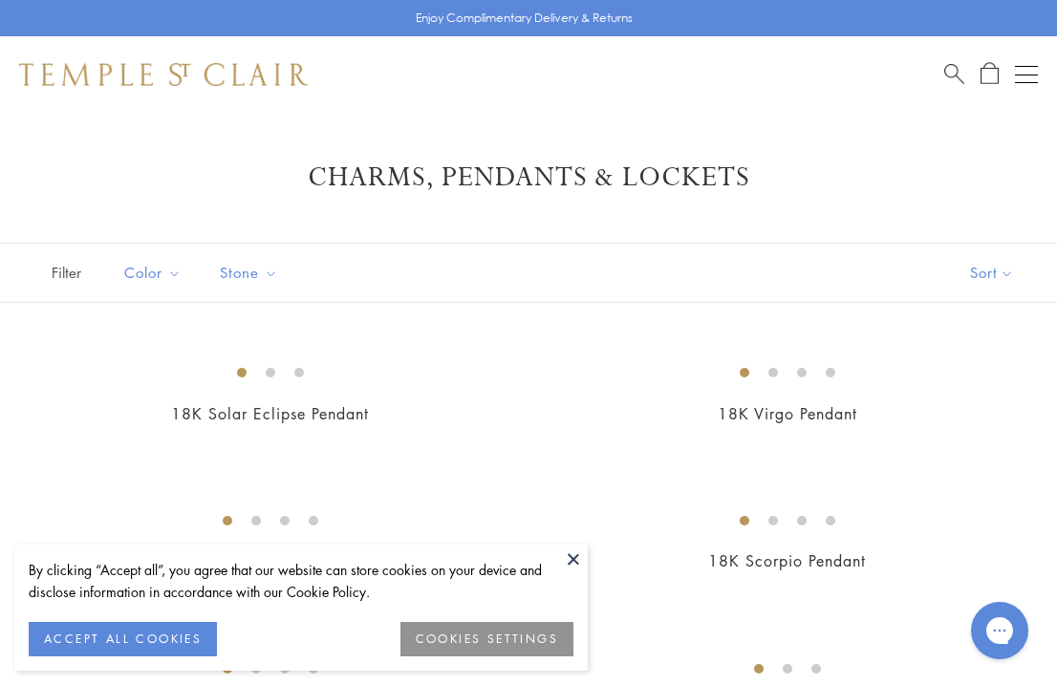
click at [569, 552] on button at bounding box center [573, 559] width 29 height 29
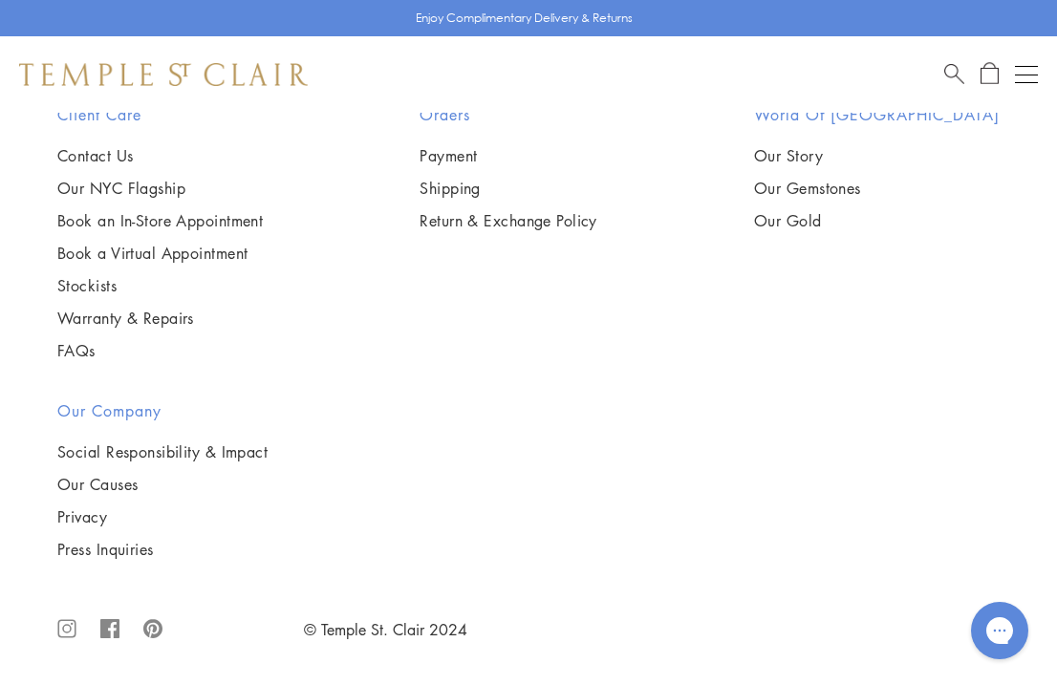
scroll to position [17652, 0]
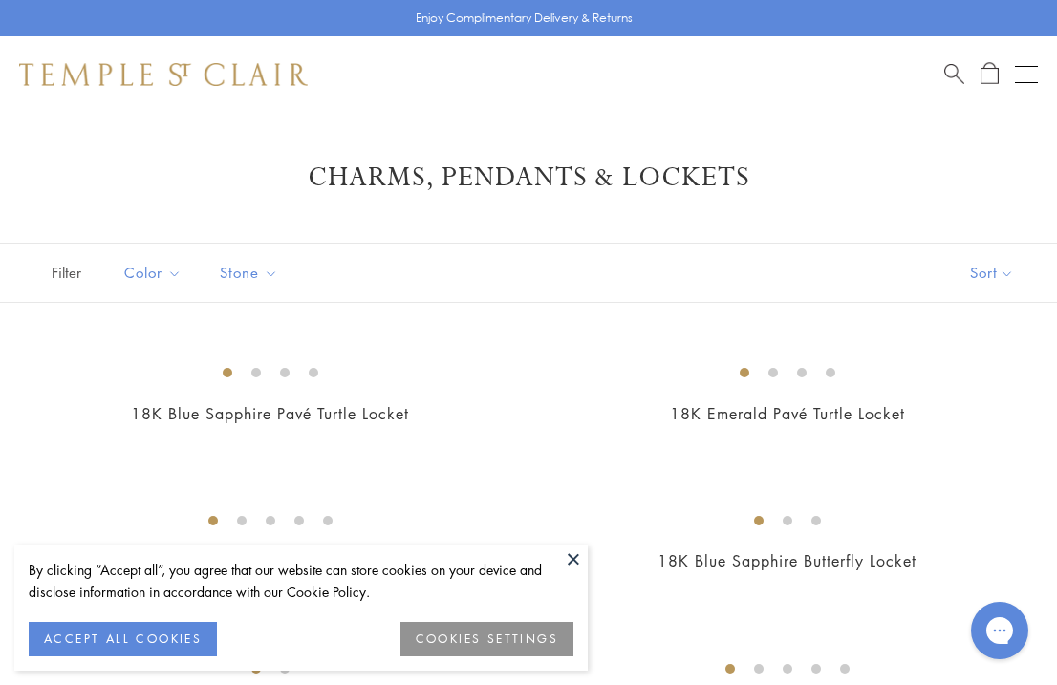
click at [579, 556] on button at bounding box center [573, 559] width 29 height 29
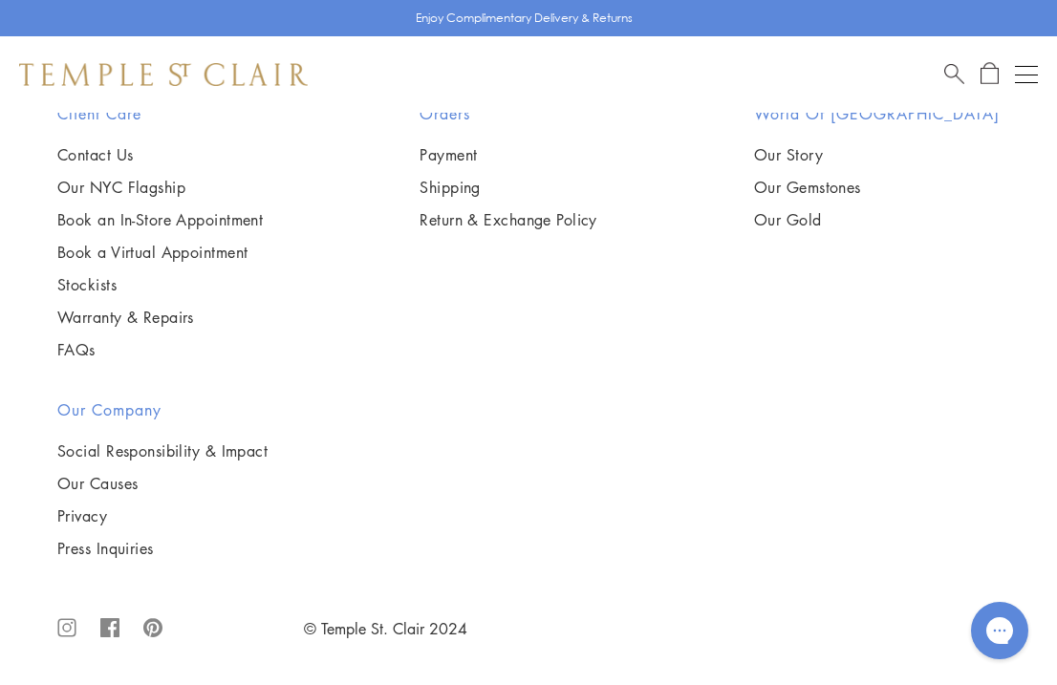
scroll to position [3132, 0]
click at [1018, 72] on button "Open navigation" at bounding box center [1026, 74] width 23 height 23
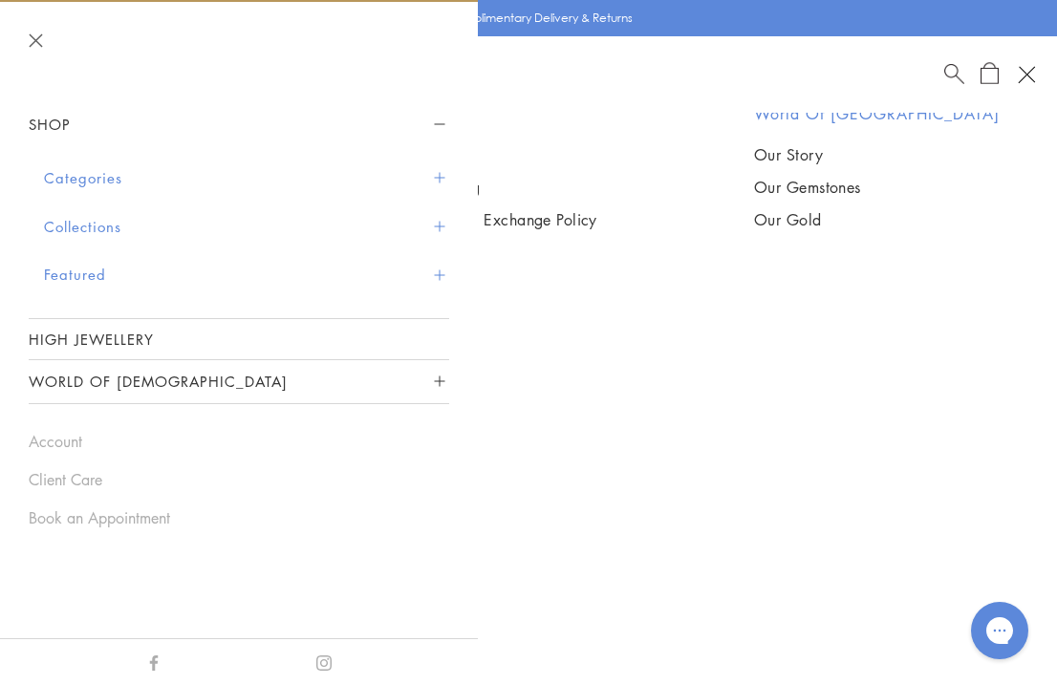
click at [84, 181] on button "Categories" at bounding box center [246, 178] width 405 height 49
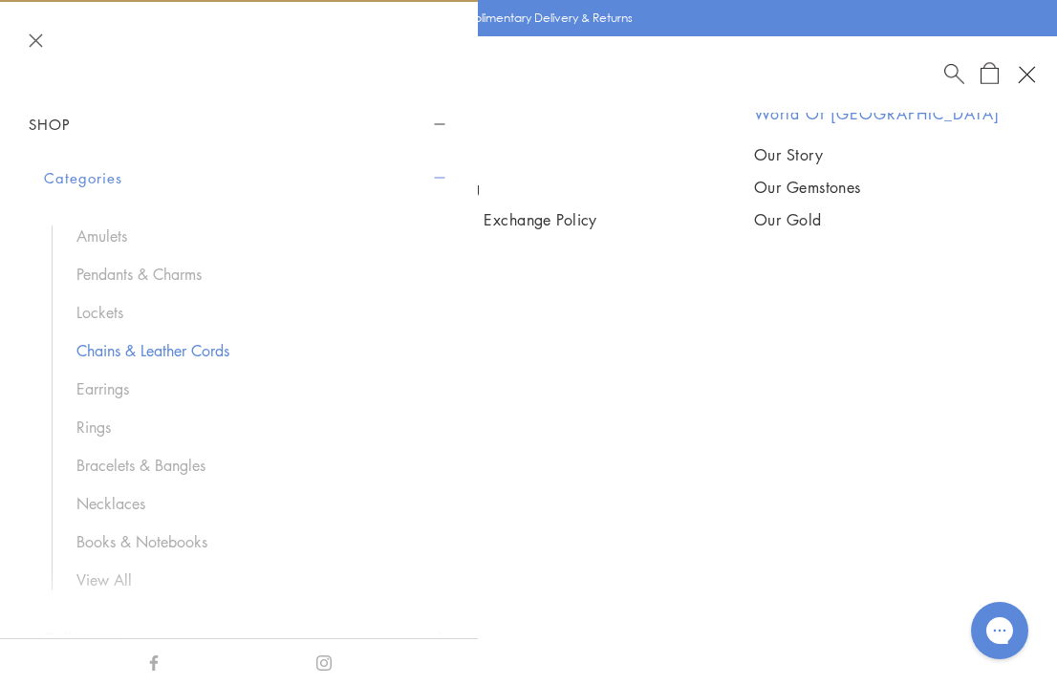
click at [105, 352] on link "Chains & Leather Cords" at bounding box center [253, 350] width 354 height 21
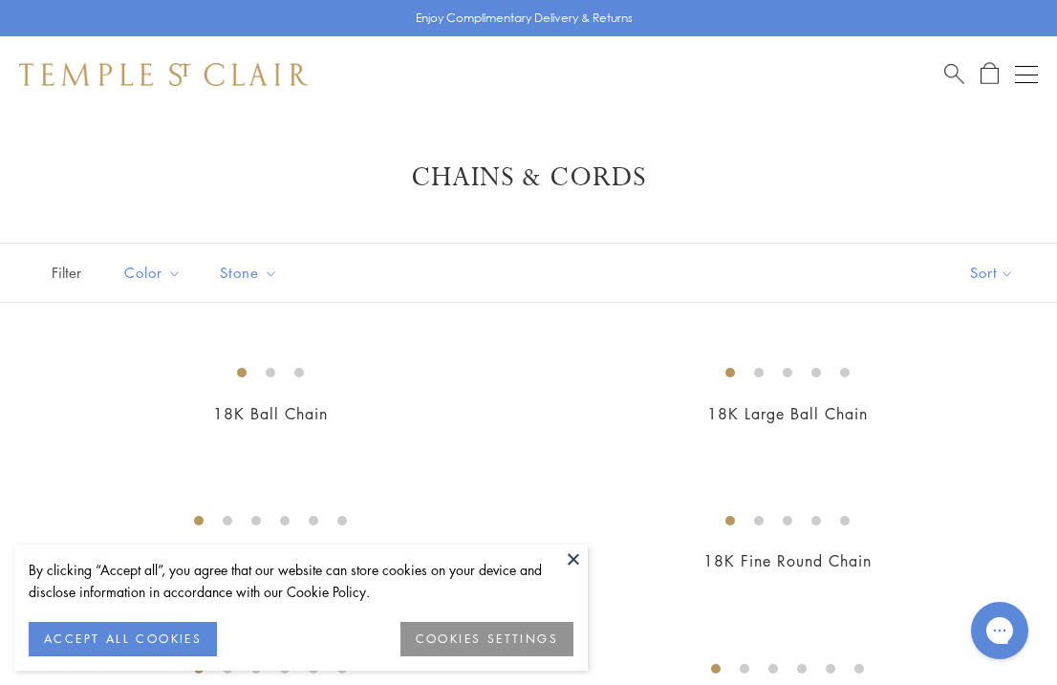
click at [574, 558] on button at bounding box center [573, 559] width 29 height 29
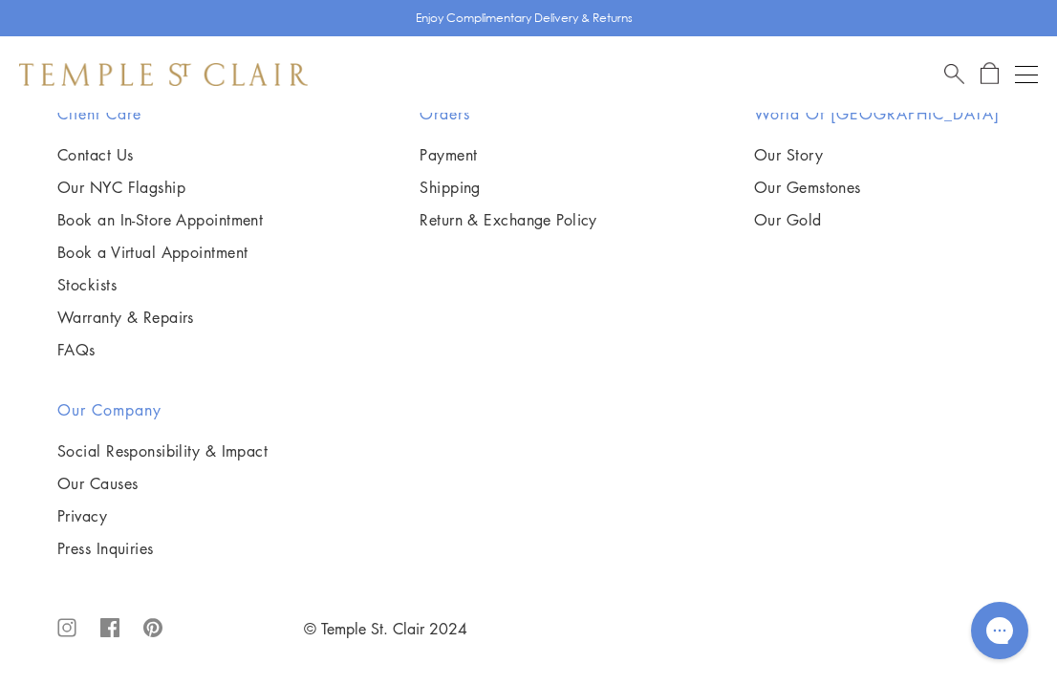
scroll to position [6644, 0]
